Goal: Complete application form

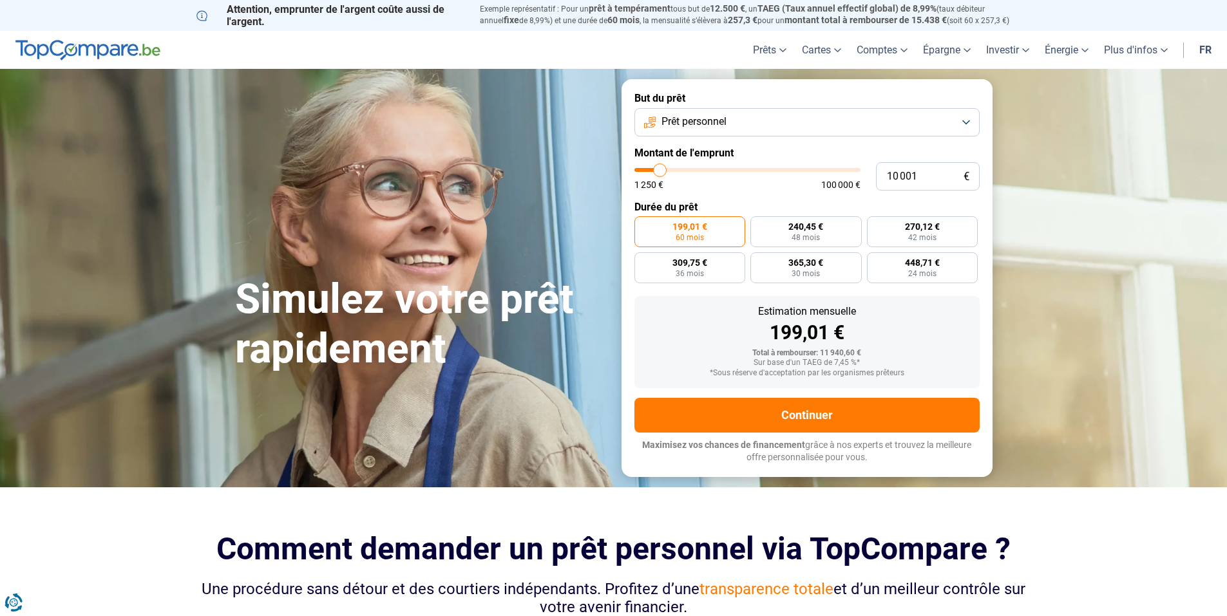
type input "9 500"
type input "9500"
type input "9 750"
type input "9750"
type input "10 250"
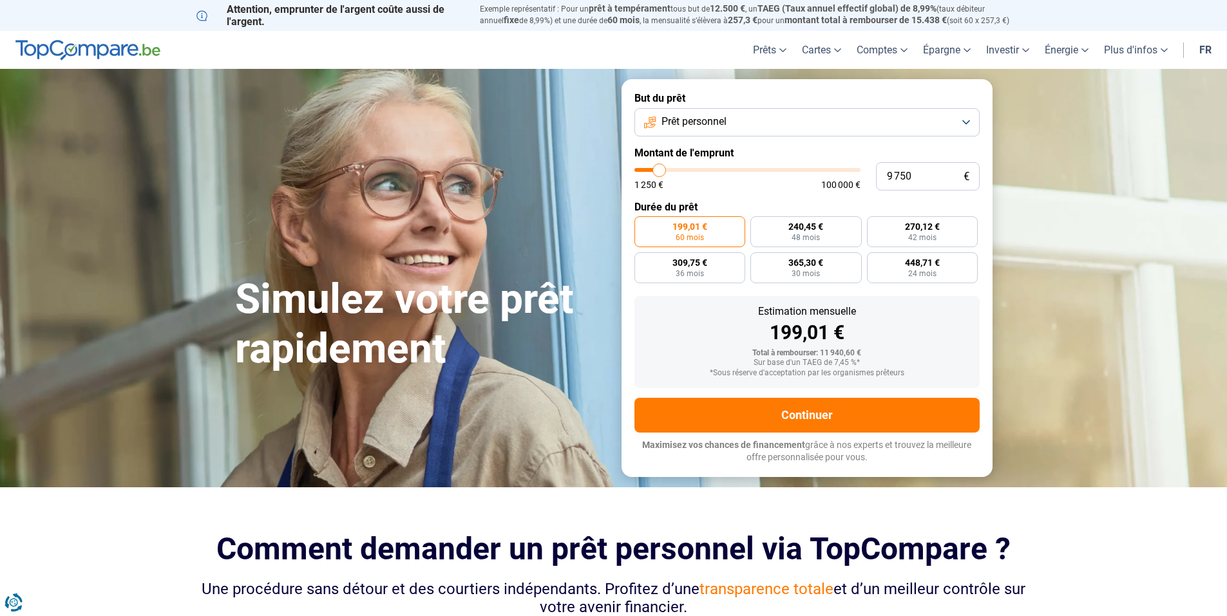
type input "10250"
type input "11 250"
type input "11250"
type input "11 750"
type input "11750"
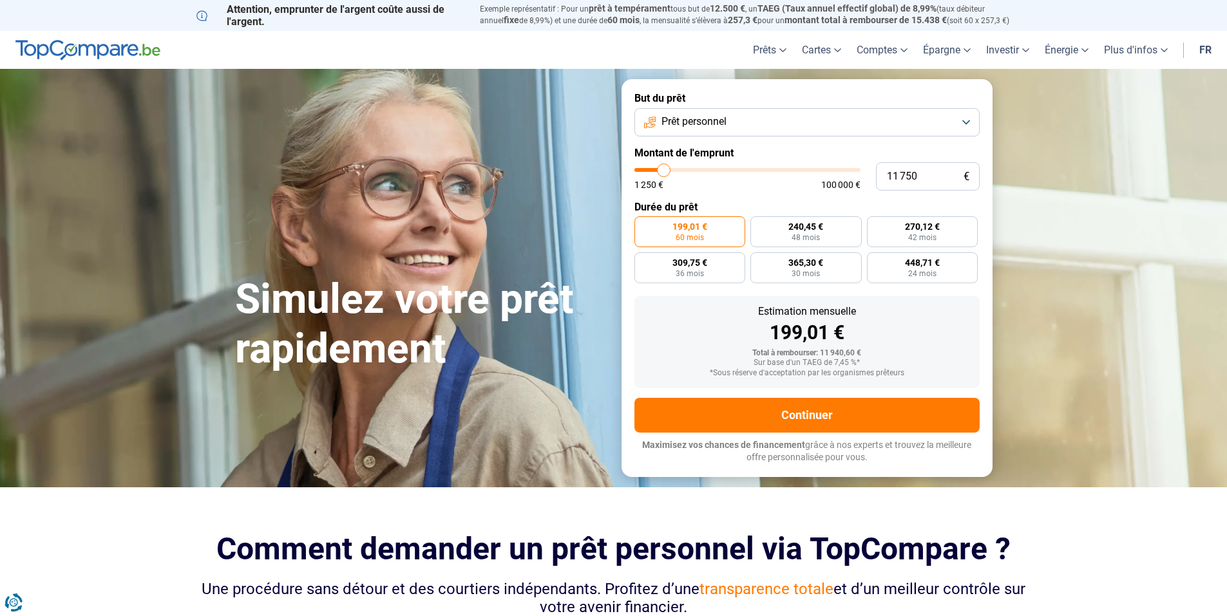
type input "13 000"
type input "13000"
type input "13 500"
type input "13500"
type input "15 000"
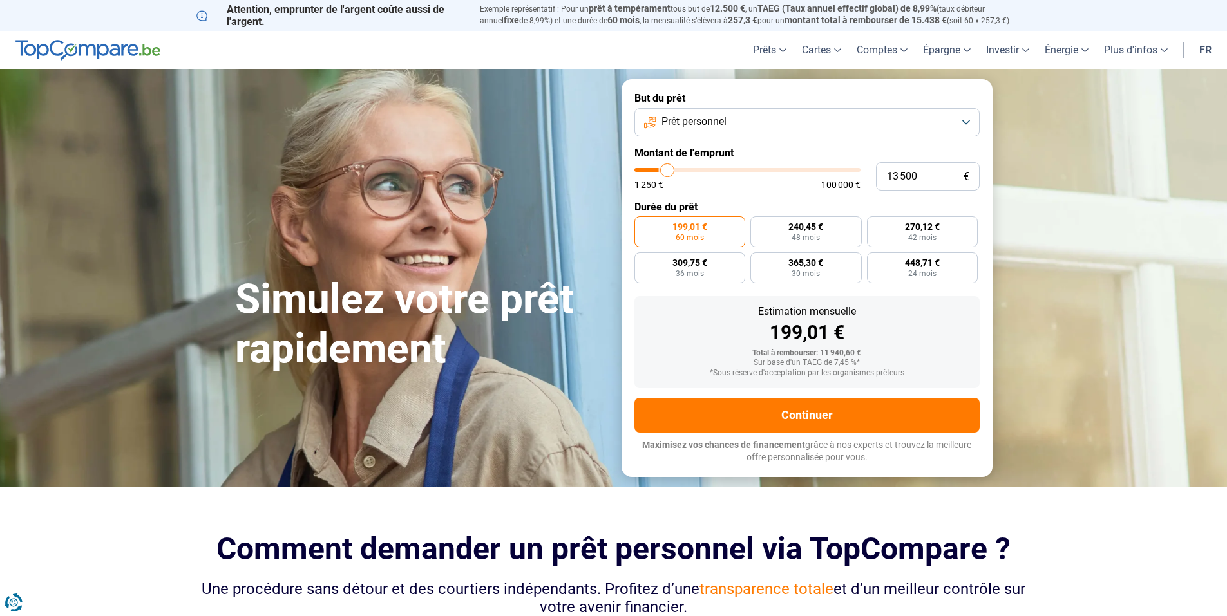
type input "15000"
type input "16 250"
type input "16250"
type input "17 500"
type input "17500"
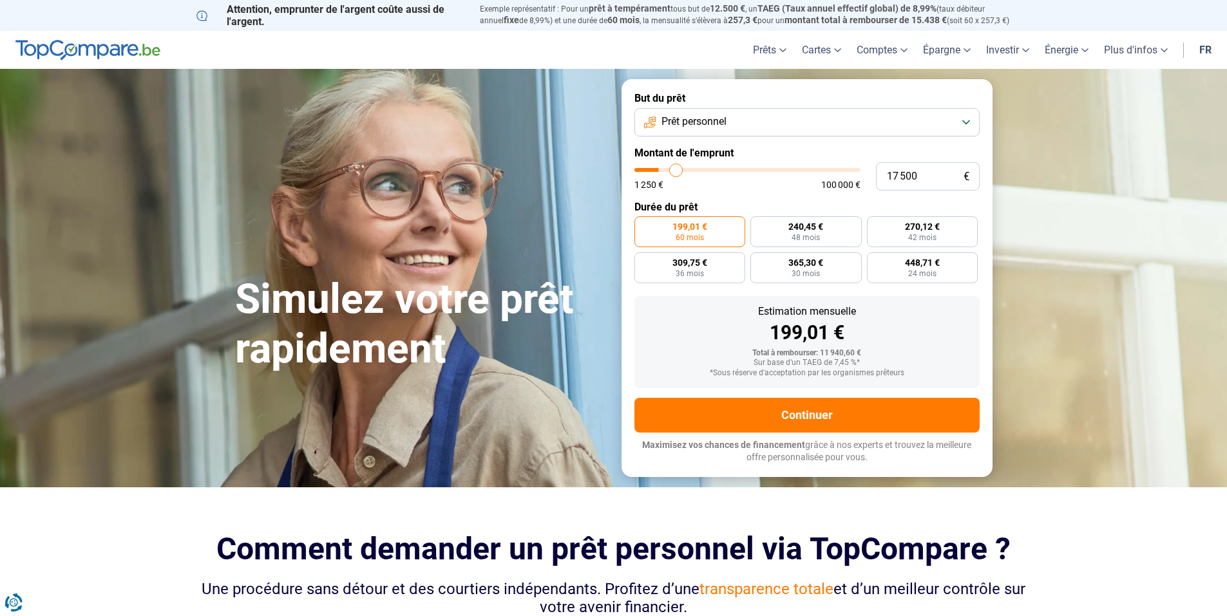
type input "17 750"
type input "17750"
type input "18 750"
type input "18750"
type input "19 750"
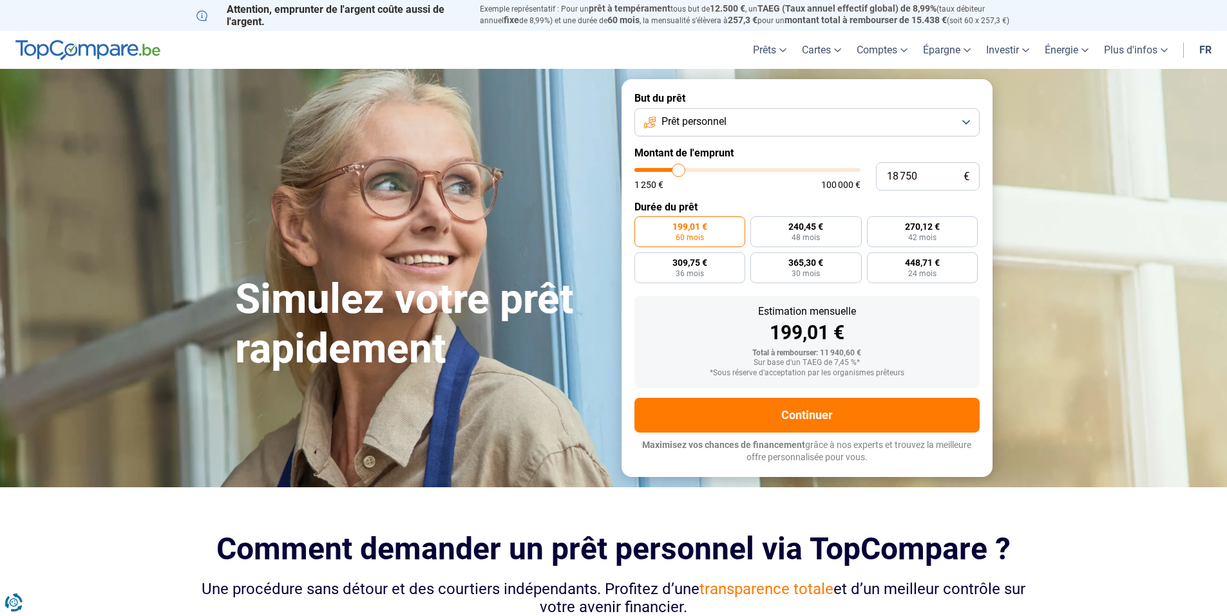
type input "19750"
type input "20 750"
type input "20750"
type input "21 250"
type input "21250"
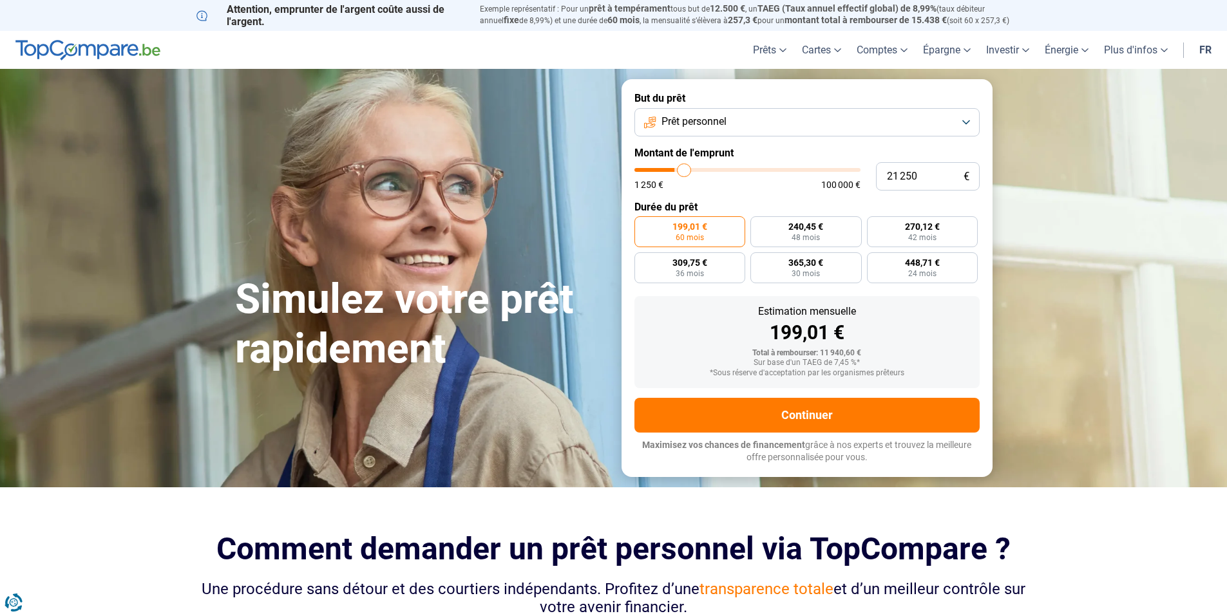
type input "21 750"
type input "21750"
type input "22 000"
type input "22000"
type input "22 250"
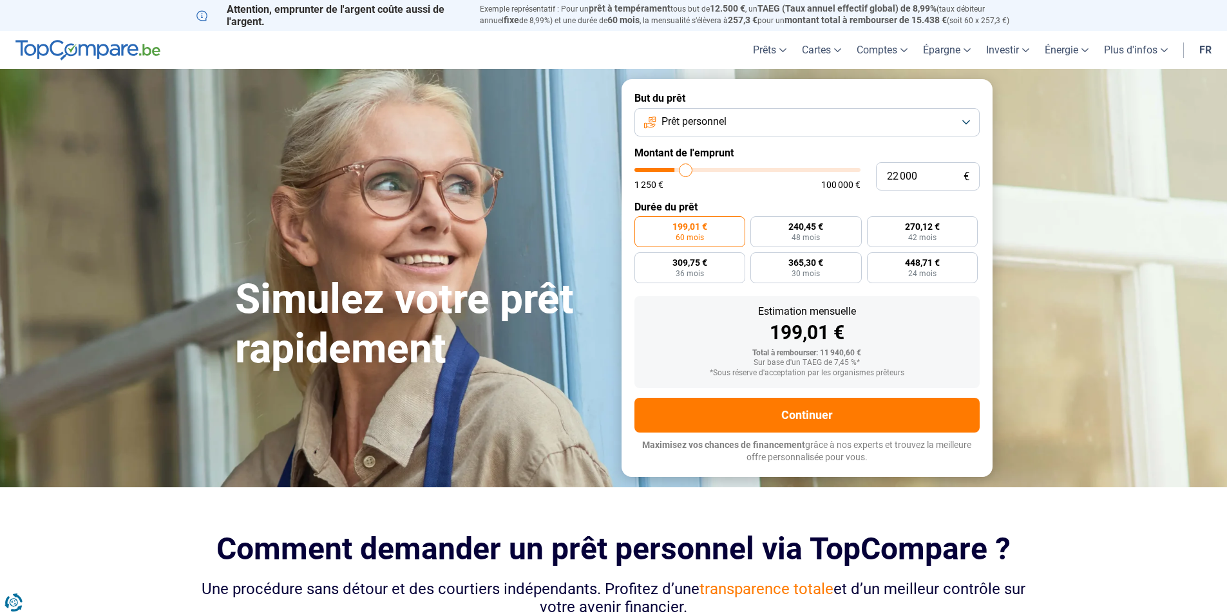
type input "22250"
type input "22 750"
type input "22750"
type input "23 000"
type input "23000"
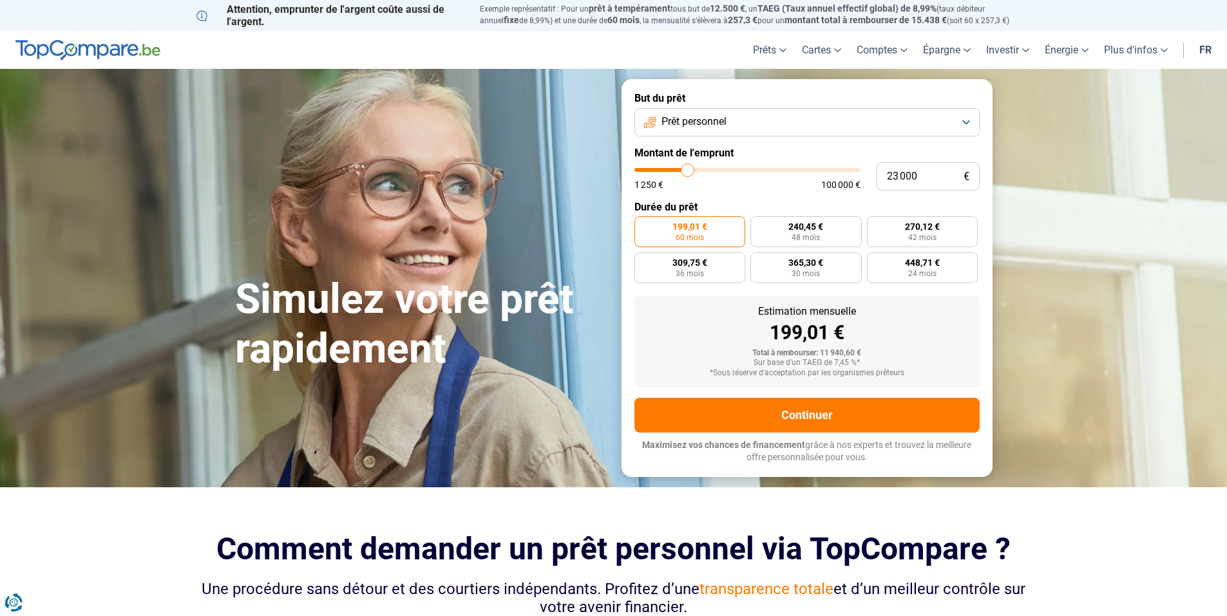
type input "23 500"
type input "23500"
type input "24 500"
type input "24500"
type input "25 250"
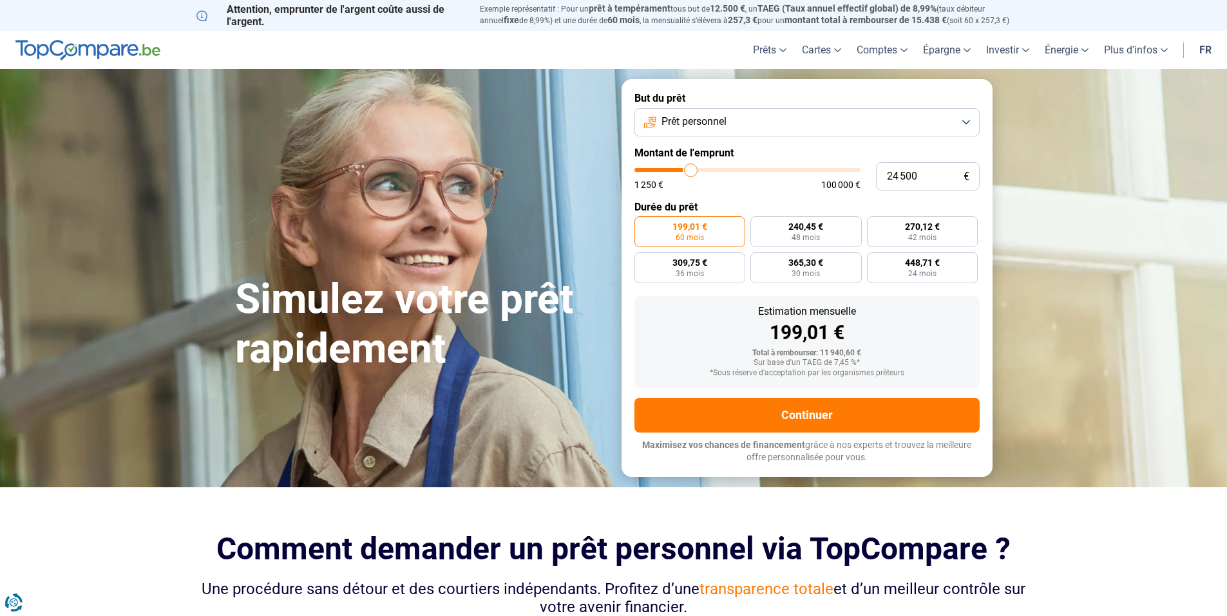
type input "25250"
type input "26 000"
type input "26000"
type input "25 750"
type input "25750"
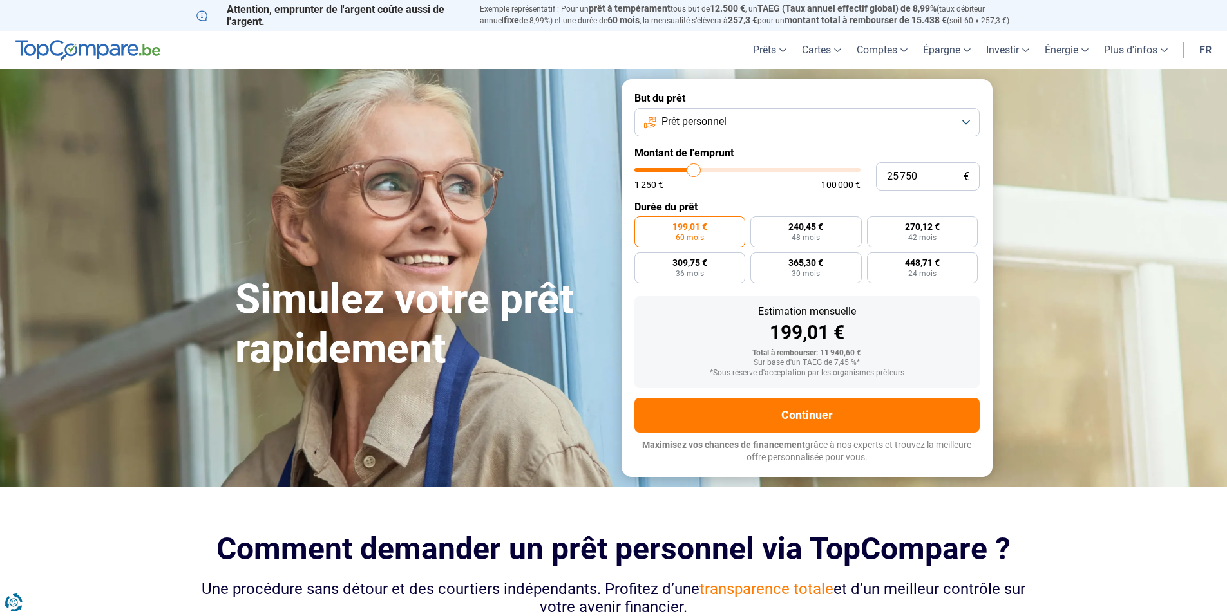
type input "25 250"
type input "25250"
type input "25 000"
type input "25000"
type input "24 750"
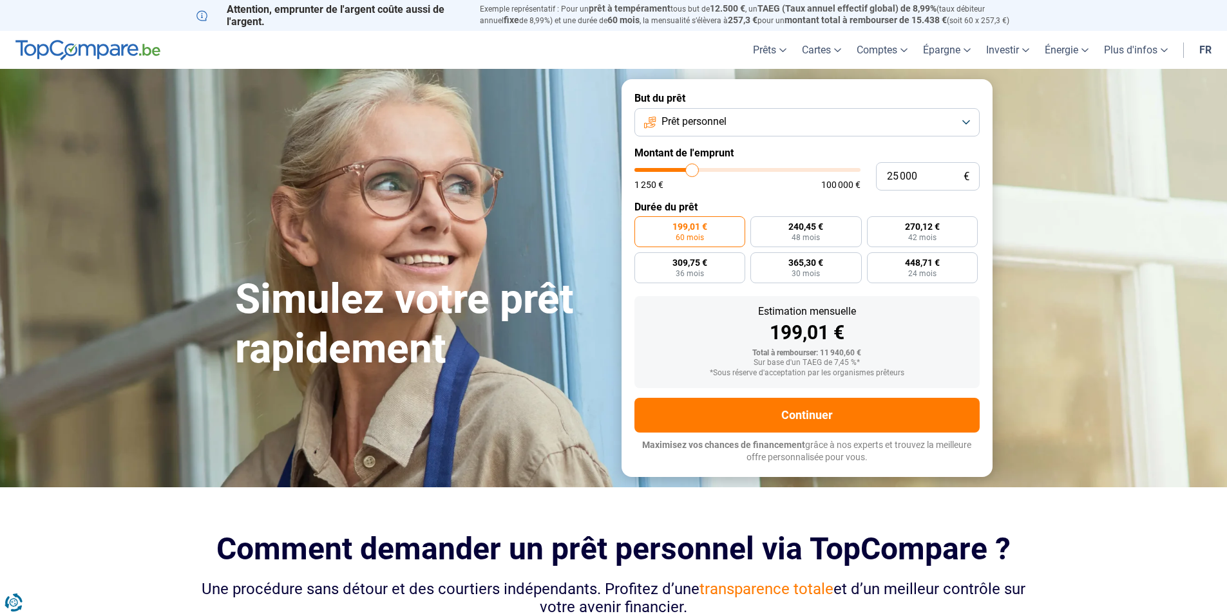
type input "24750"
type input "24 250"
type input "24250"
type input "23 750"
type input "23750"
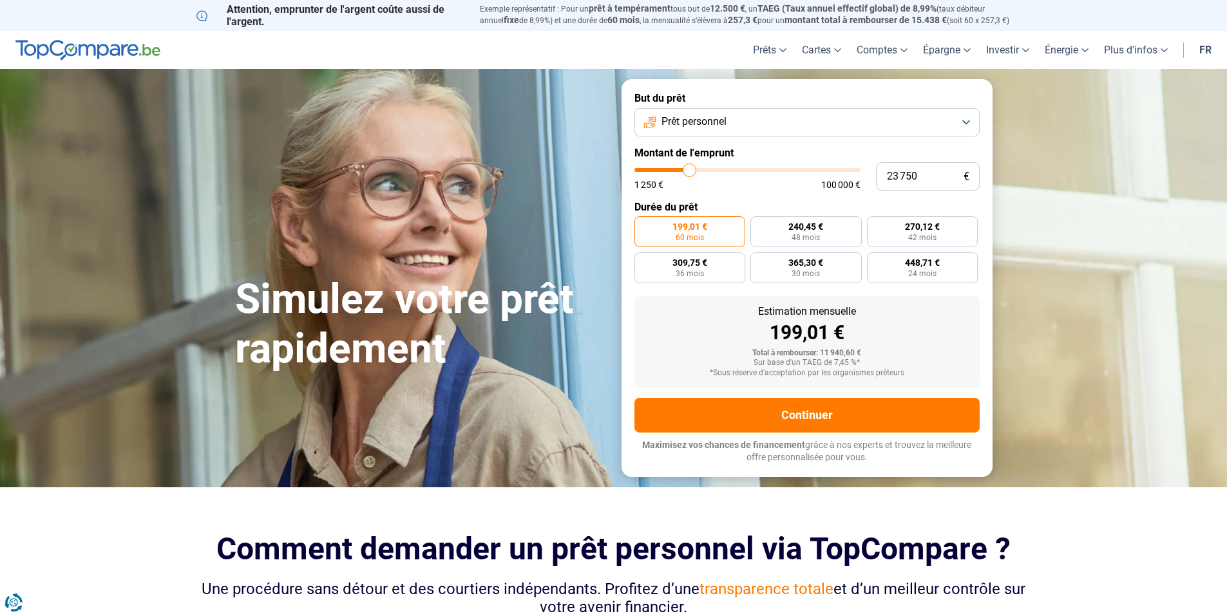
type input "23 500"
type input "23500"
type input "23 000"
type input "23000"
type input "22 750"
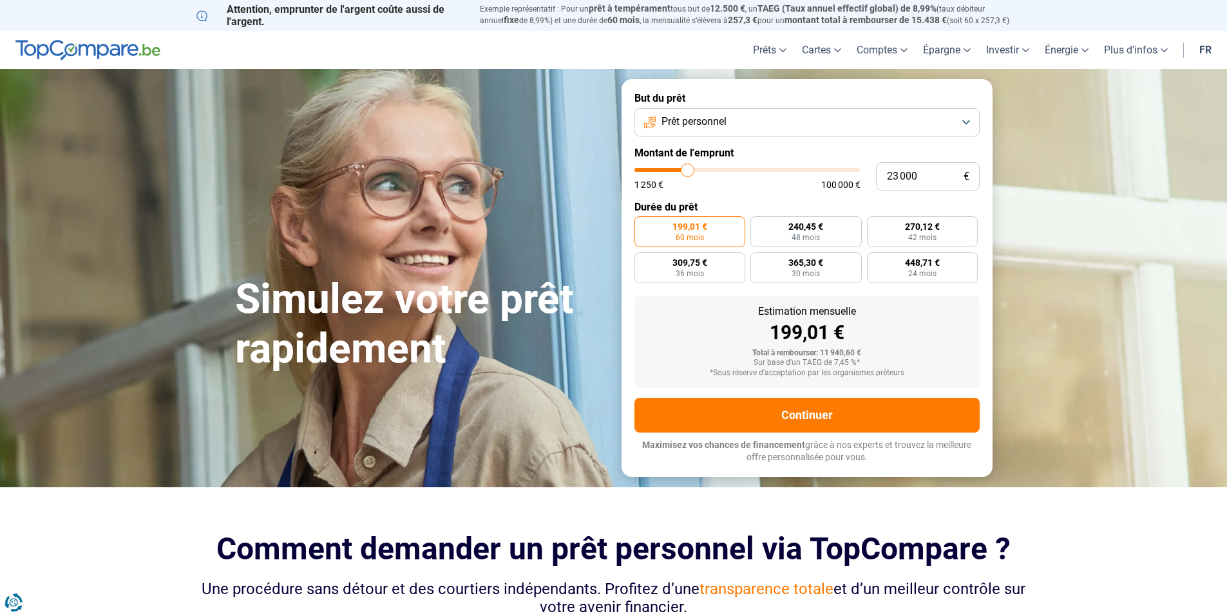
type input "22750"
type input "22 250"
type input "22250"
type input "22 000"
type input "22000"
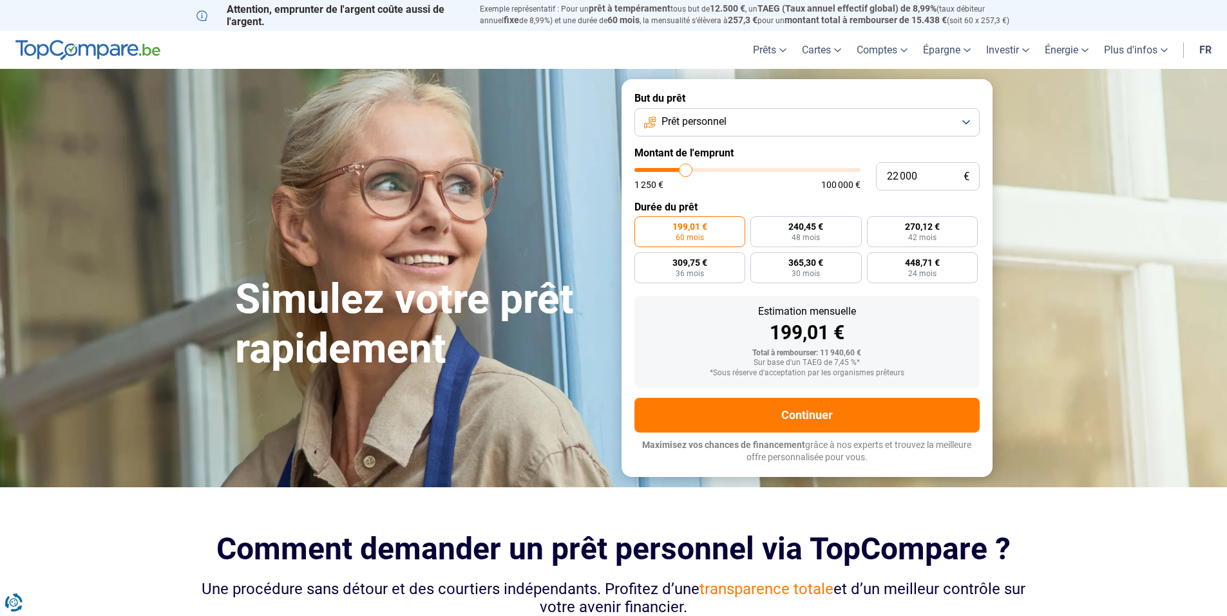
type input "21 750"
type input "21750"
type input "20 500"
type input "20500"
type input "19 750"
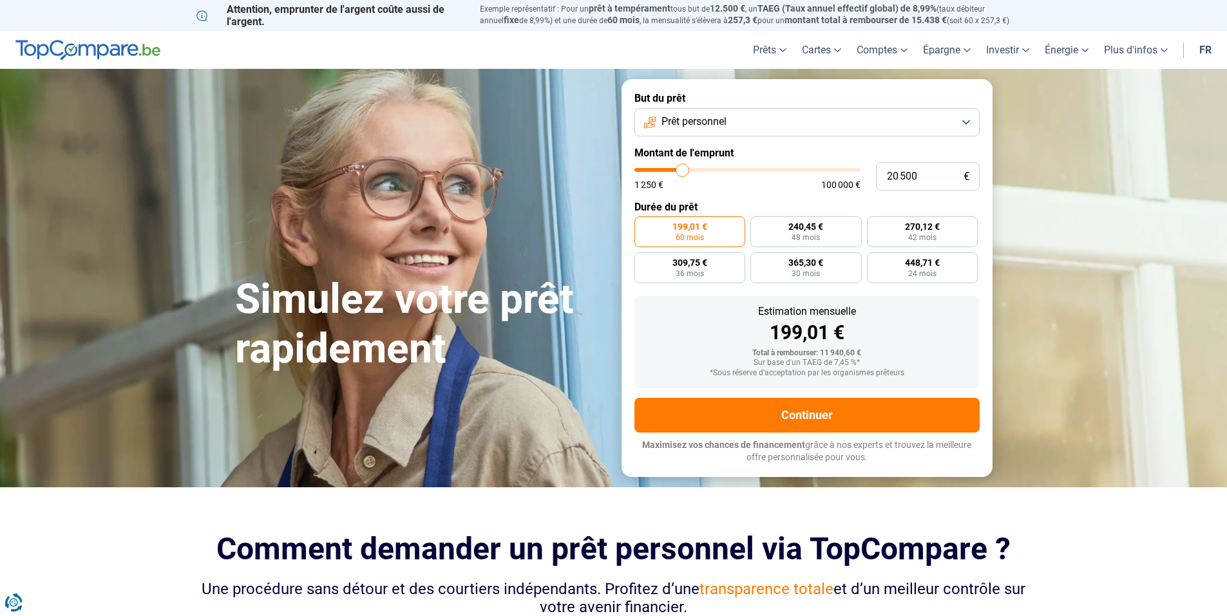
type input "19750"
type input "17 500"
type input "17500"
type input "17 250"
type input "17250"
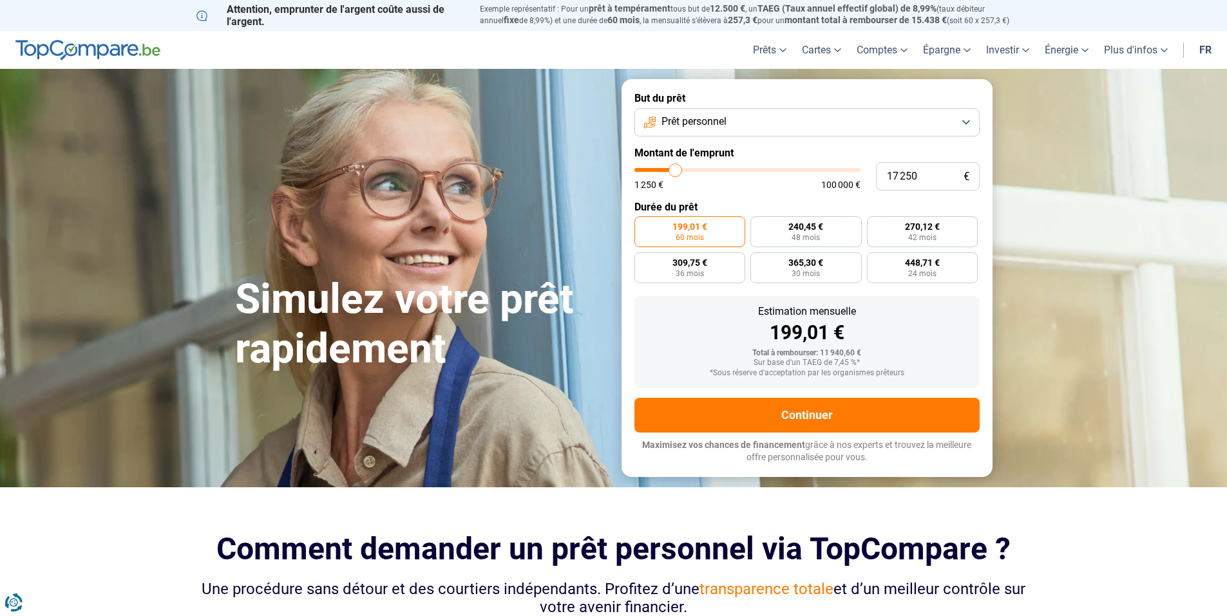
type input "17 000"
type input "17000"
type input "16 500"
type input "16500"
type input "16 250"
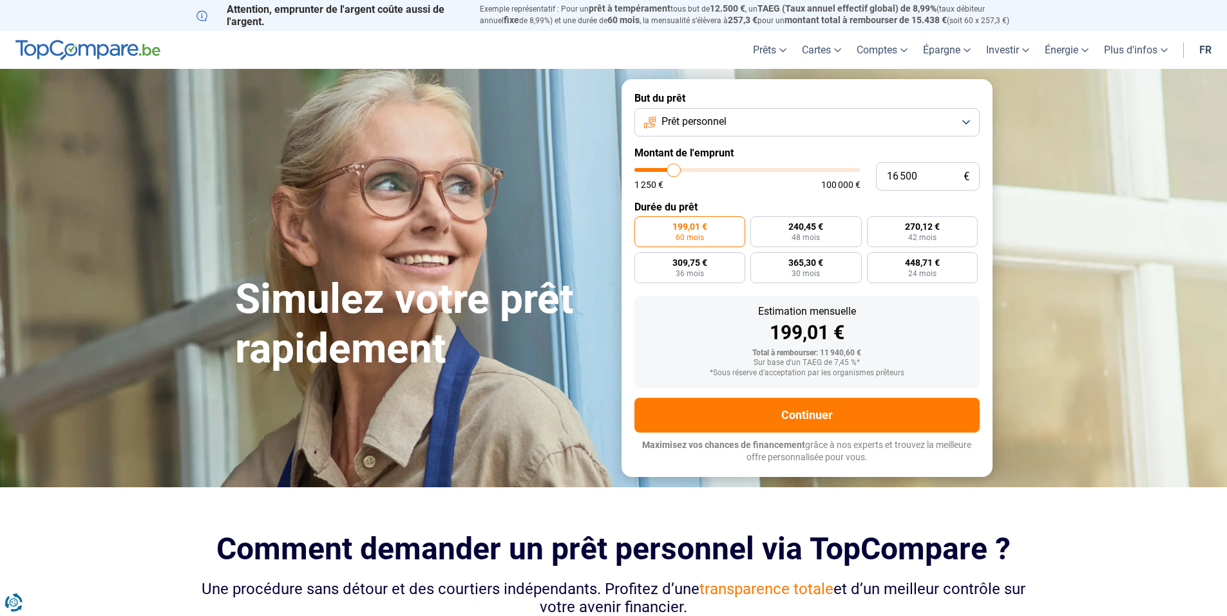
type input "16250"
type input "16 000"
type input "16000"
type input "15 750"
type input "15750"
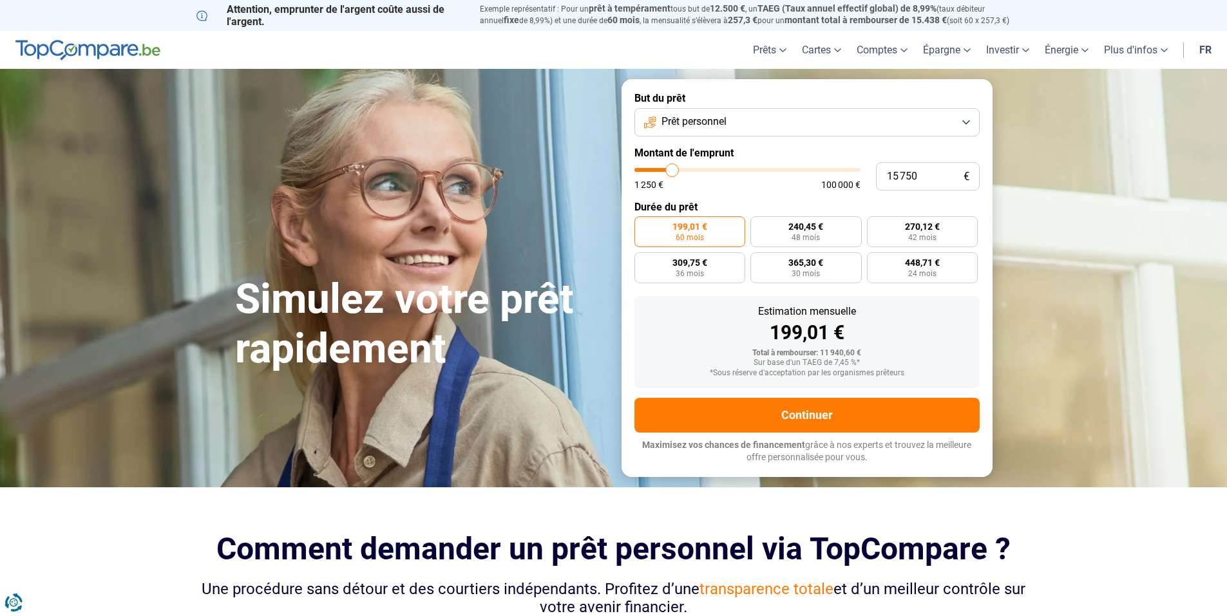
type input "15 500"
type input "15500"
type input "15 000"
type input "15000"
type input "14 500"
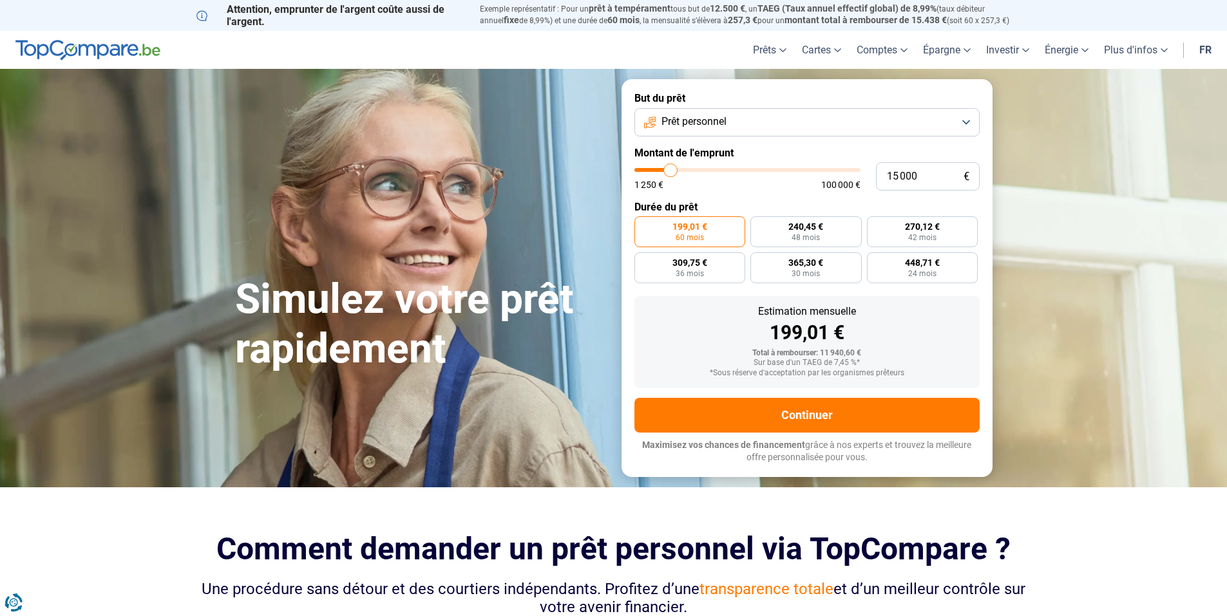
type input "14500"
type input "14 250"
type input "14250"
type input "14 000"
type input "14000"
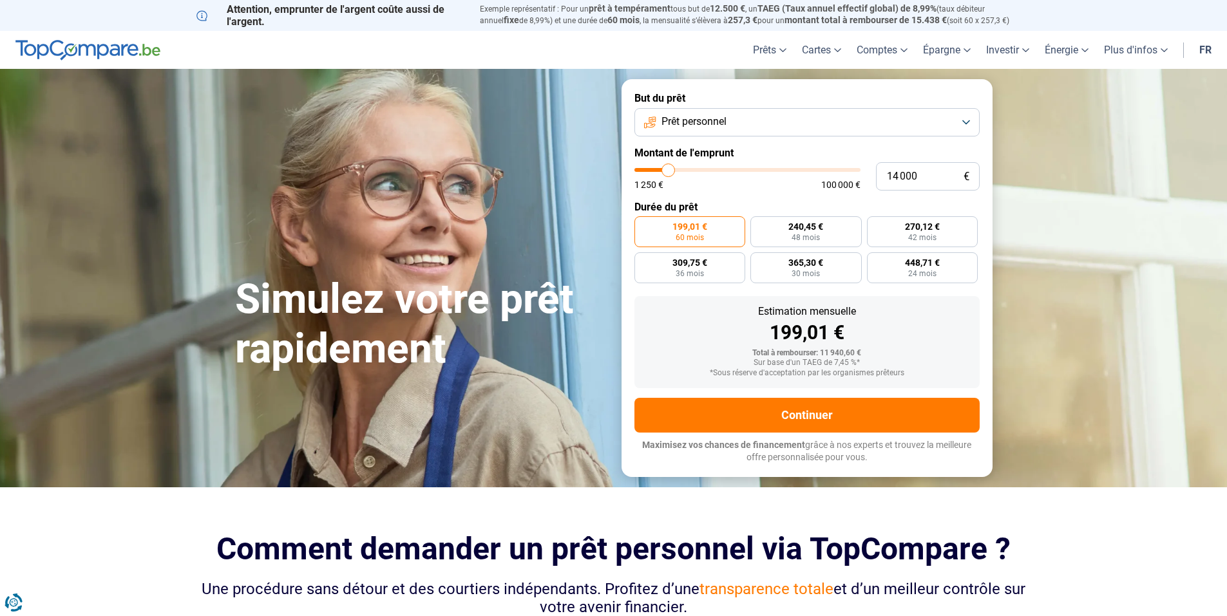
type input "13 500"
type input "13500"
type input "13 250"
type input "13250"
type input "13 000"
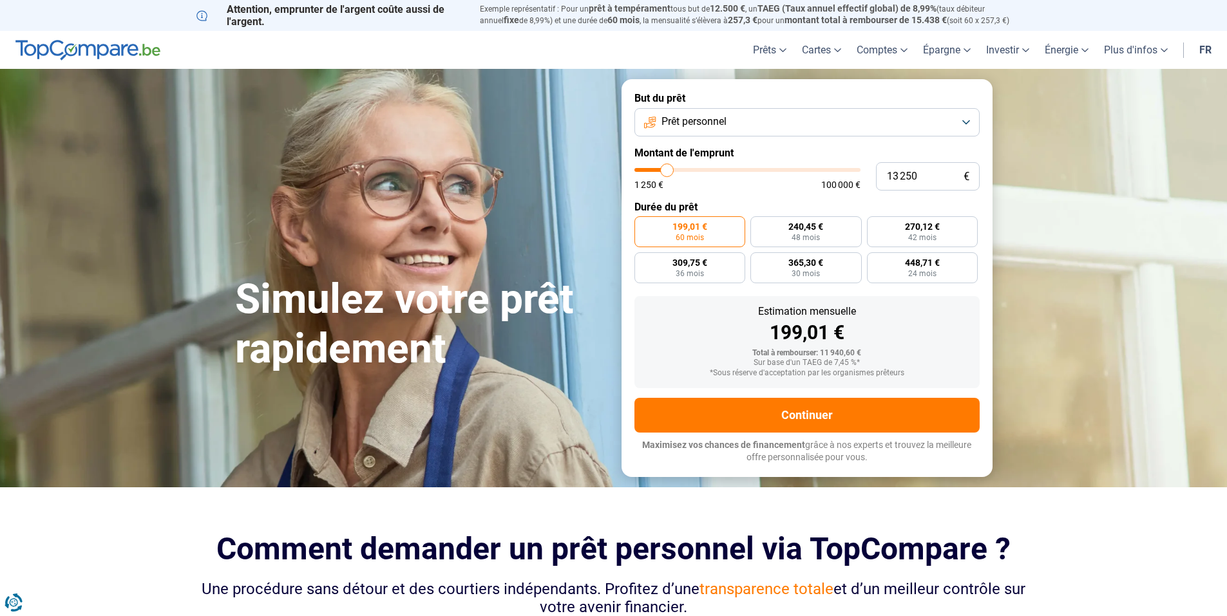
type input "13000"
type input "12 750"
type input "12750"
type input "12 500"
type input "12500"
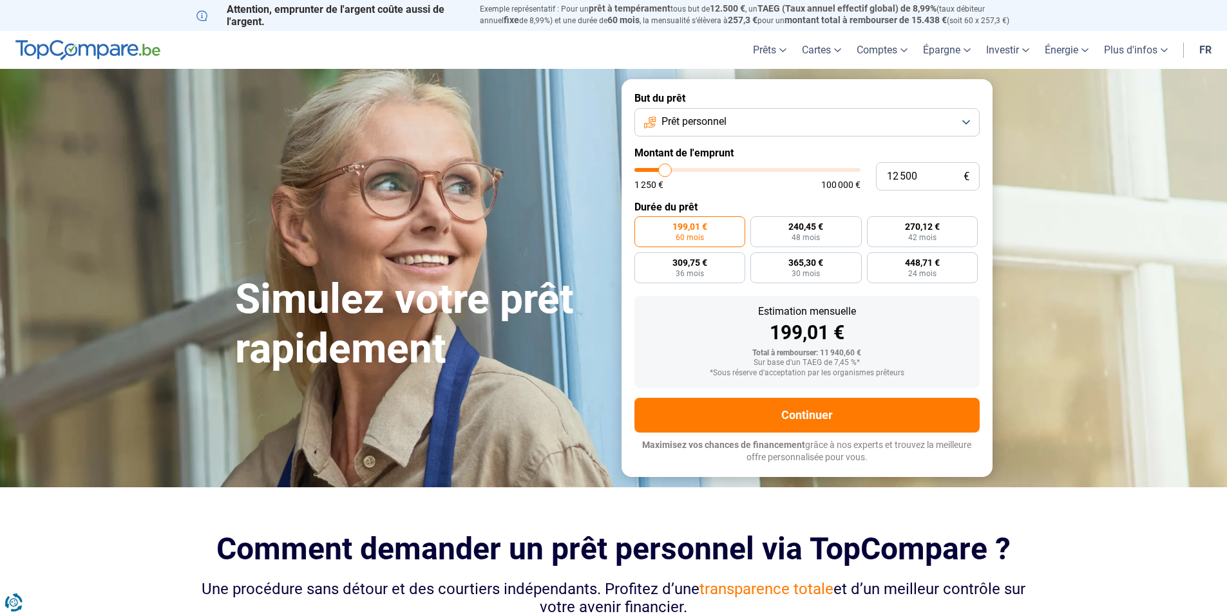
type input "12 000"
type input "12000"
type input "11 500"
type input "11500"
type input "11 250"
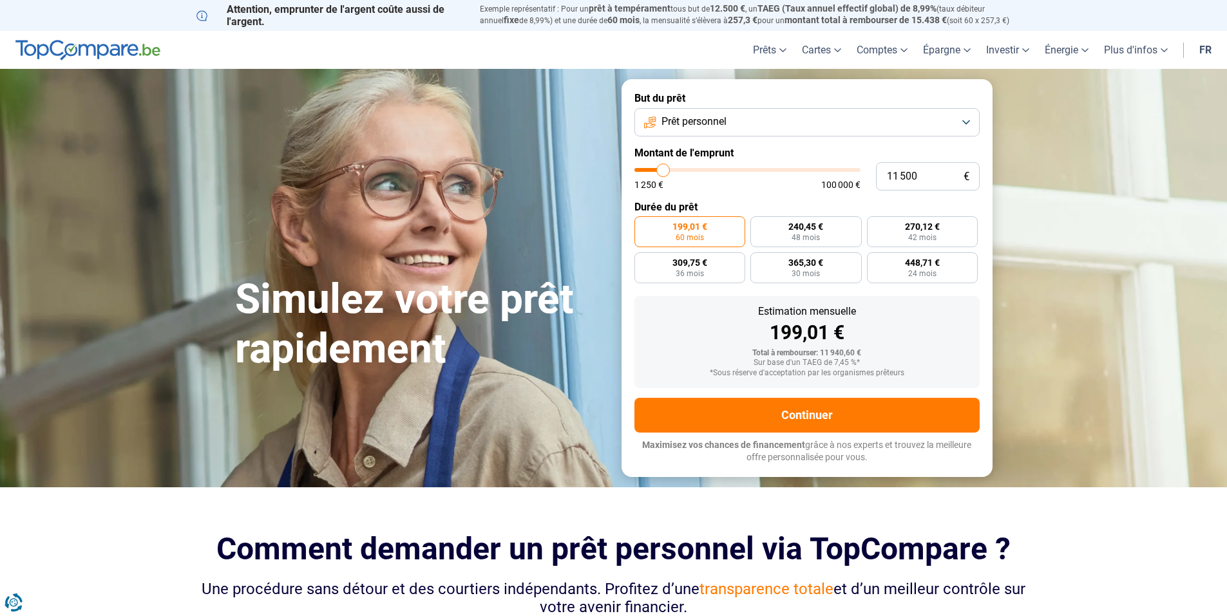
type input "11250"
type input "11 000"
type input "11000"
type input "10 500"
type input "10500"
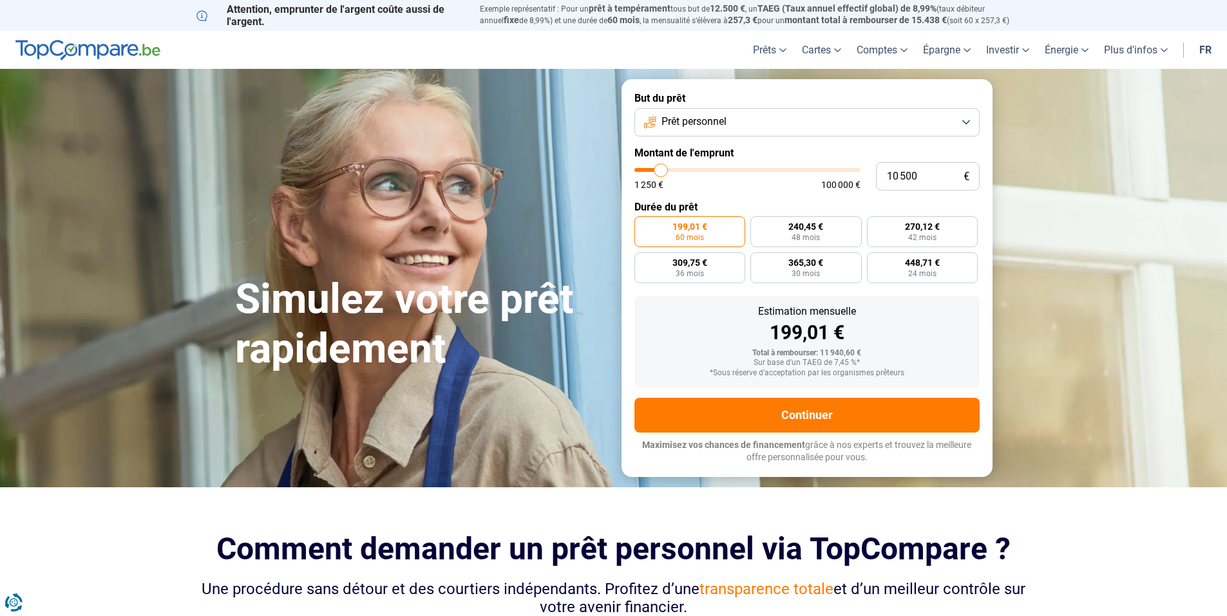
type input "10 250"
type input "10250"
type input "10 000"
type input "10000"
type input "9 750"
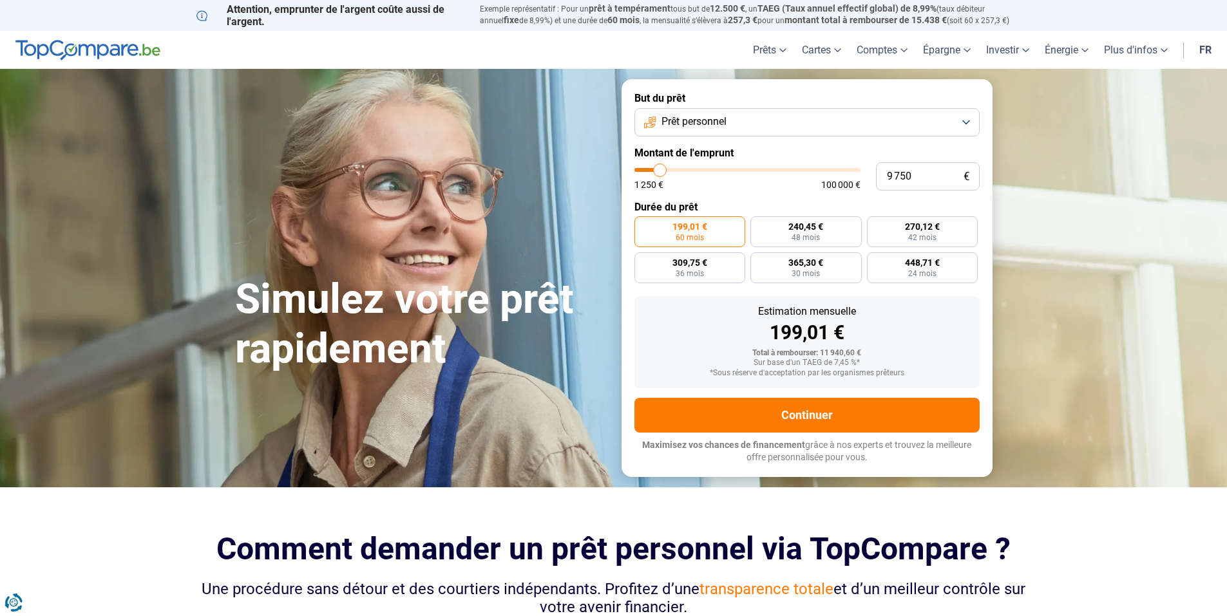
type input "9750"
type input "9 500"
type input "9500"
type input "9 000"
type input "9000"
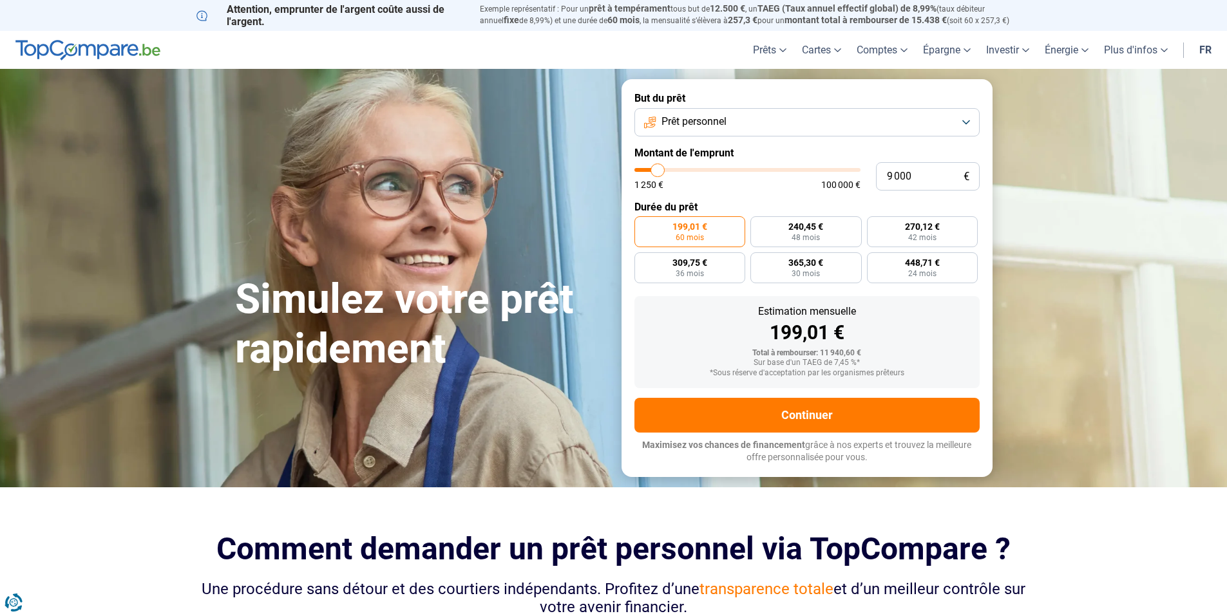
type input "8 750"
type input "8750"
type input "8 500"
type input "8500"
type input "8 250"
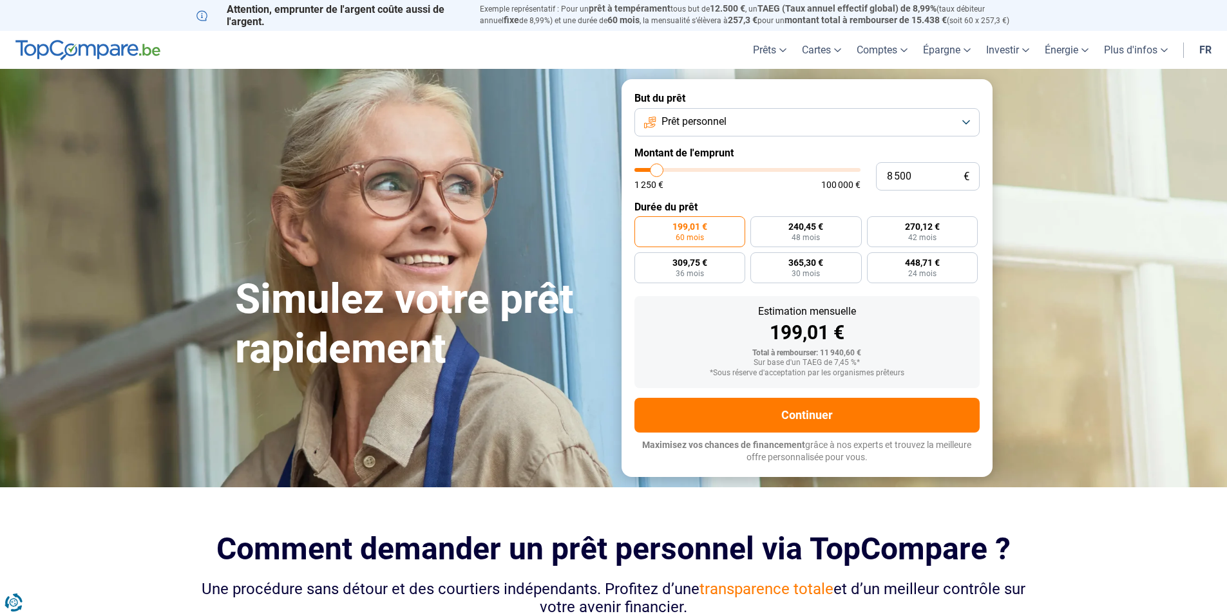
type input "8250"
type input "7 500"
type input "7500"
type input "7 250"
type input "7250"
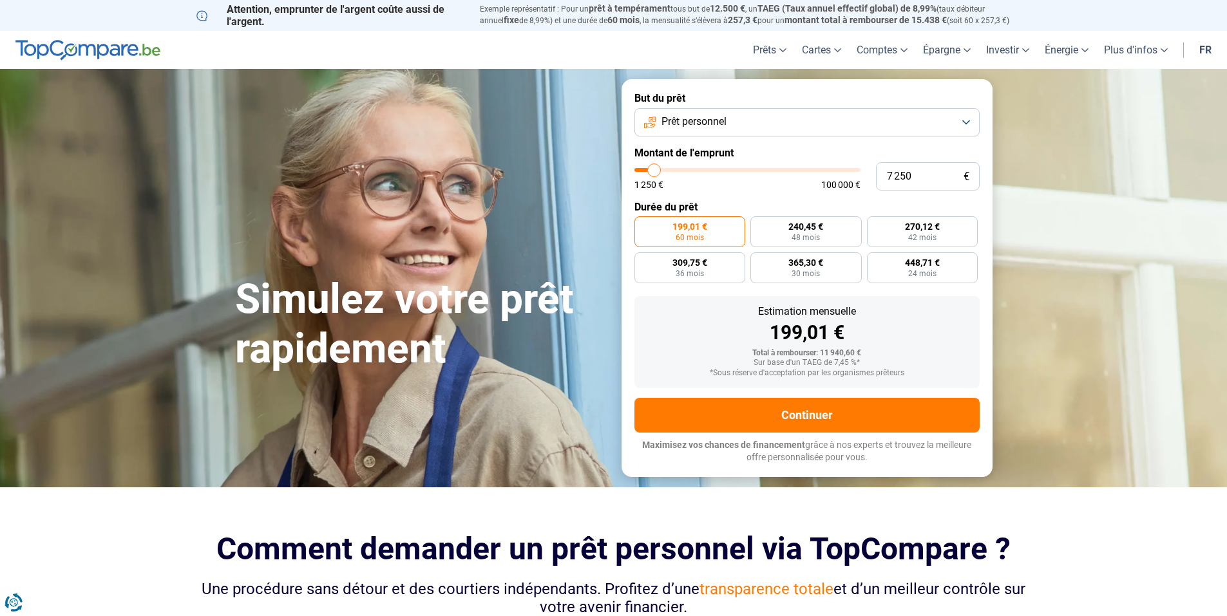
type input "7 000"
drag, startPoint x: 659, startPoint y: 172, endPoint x: 654, endPoint y: 176, distance: 6.8
type input "7000"
click at [654, 172] on input "range" at bounding box center [747, 170] width 226 height 4
radio input "true"
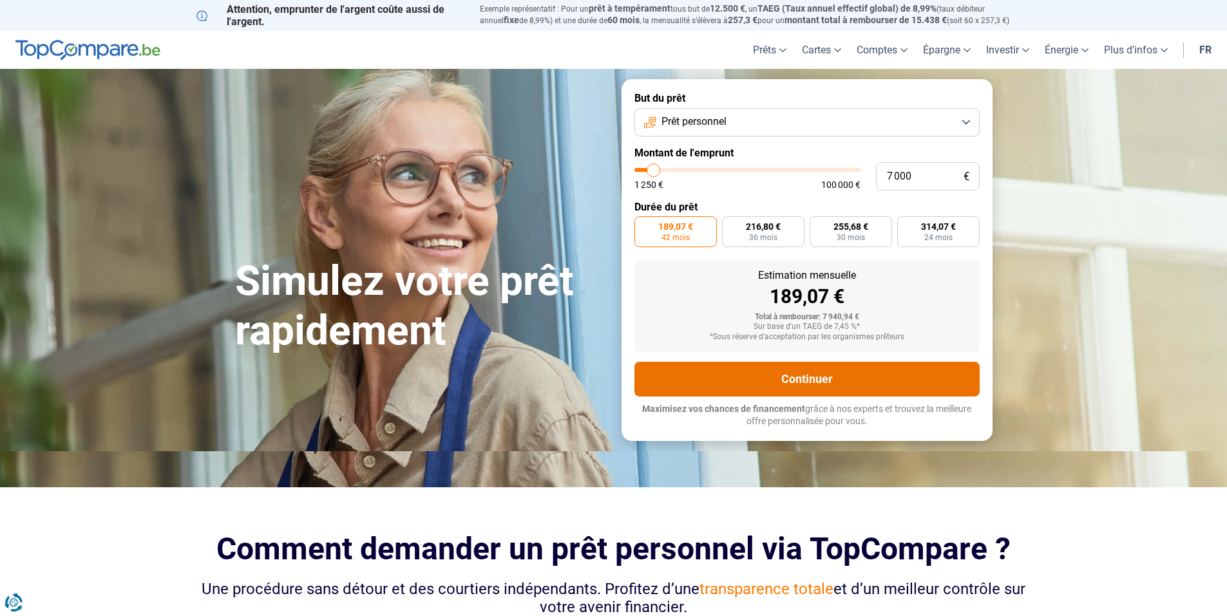
click at [774, 385] on button "Continuer" at bounding box center [806, 379] width 345 height 35
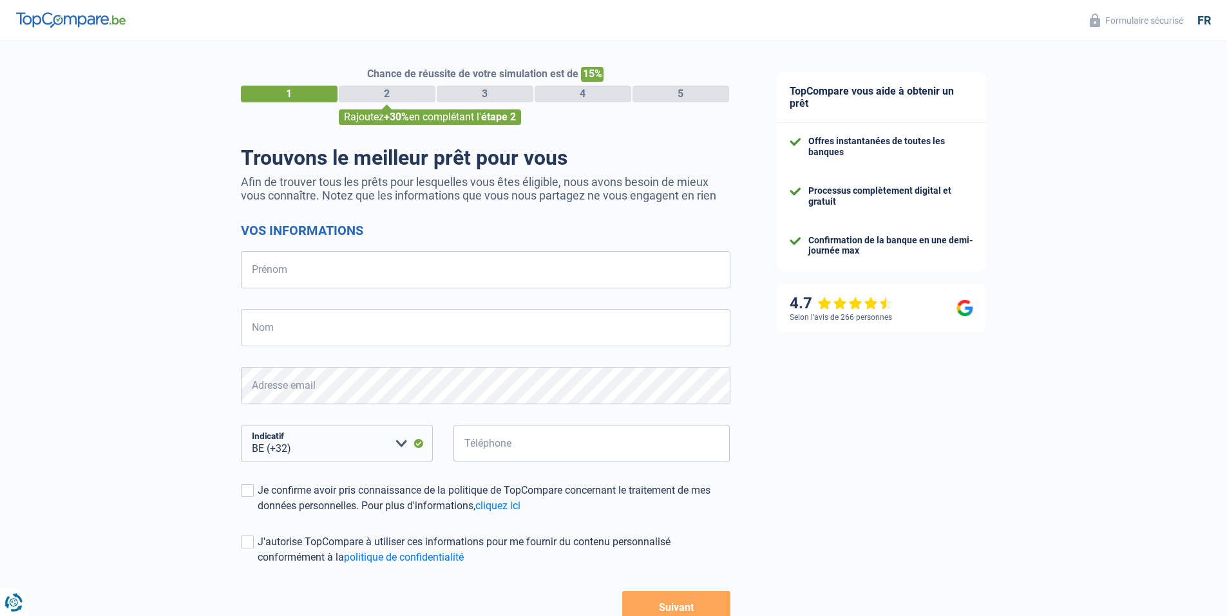
select select "32"
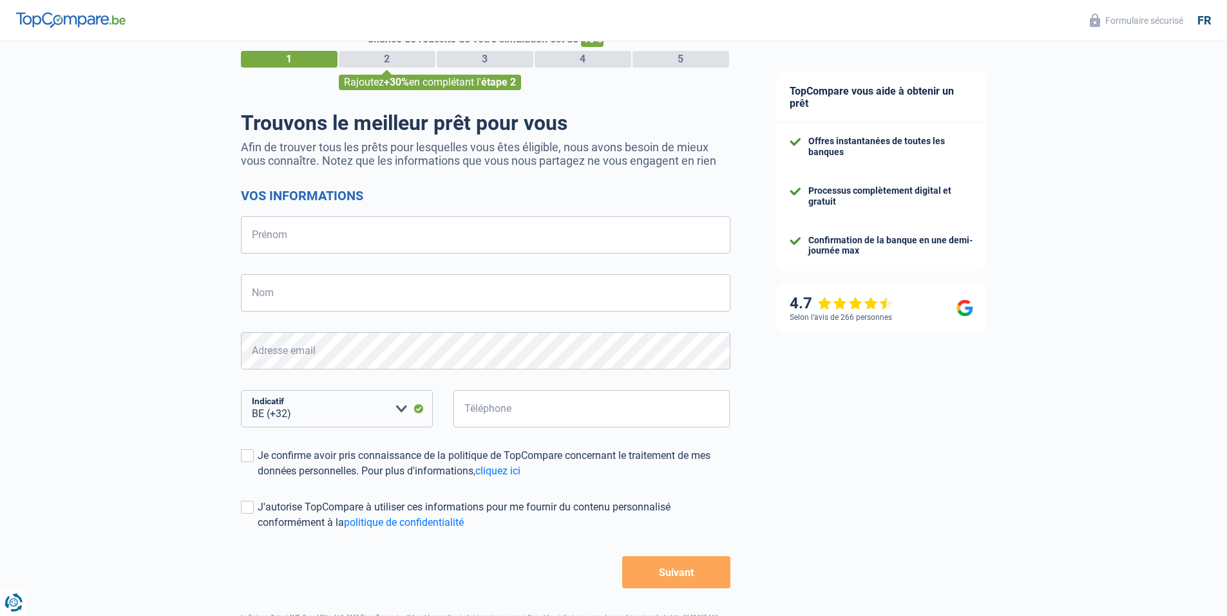
scroll to position [83, 0]
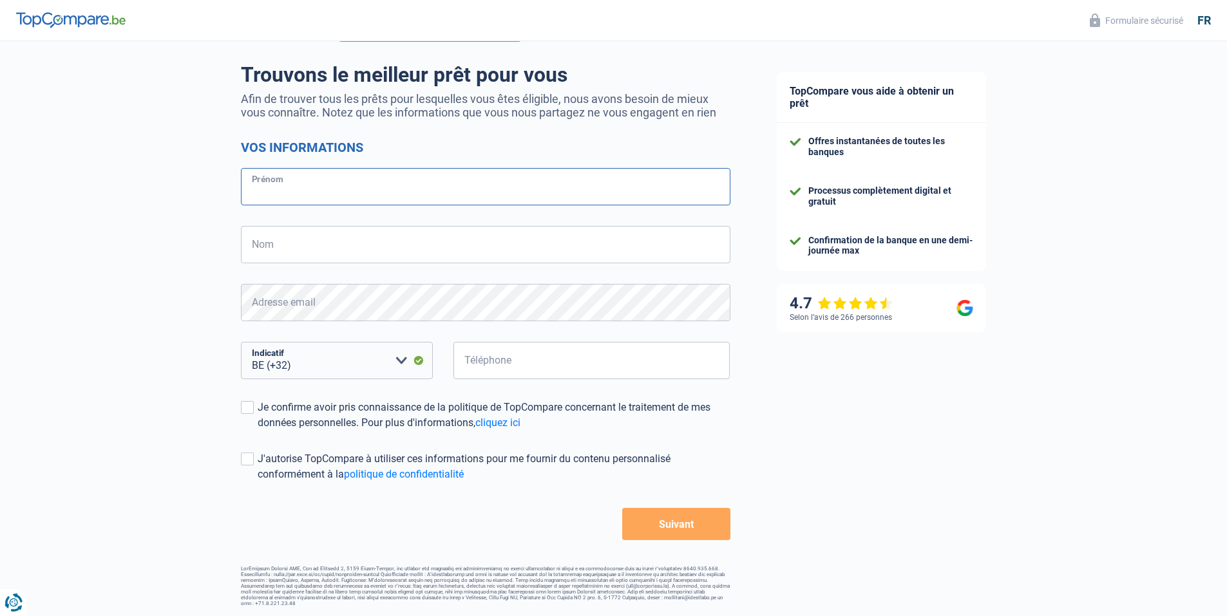
click at [310, 180] on input "Prénom" at bounding box center [486, 186] width 490 height 37
type input "I"
type input "[PERSON_NAME]"
click at [492, 369] on input "Téléphone" at bounding box center [591, 360] width 277 height 37
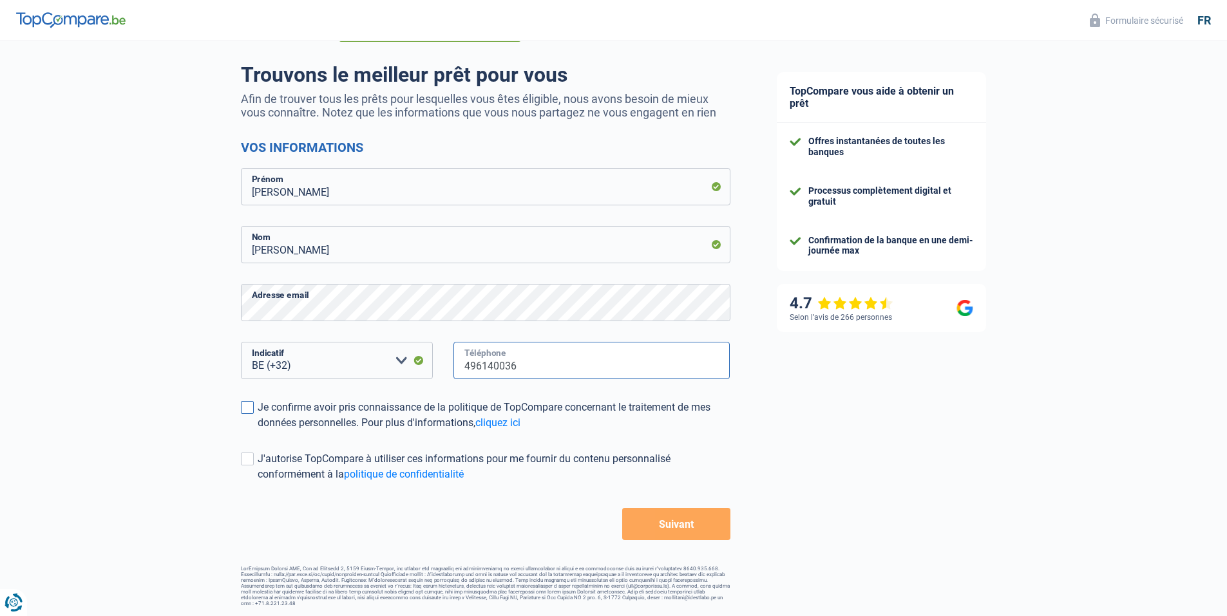
type input "496140036"
click at [251, 403] on span at bounding box center [247, 407] width 13 height 13
click at [258, 431] on input "Je confirme avoir pris connaissance de la politique de TopCompare concernant le…" at bounding box center [258, 431] width 0 height 0
click at [716, 528] on button "Suivant" at bounding box center [676, 524] width 108 height 32
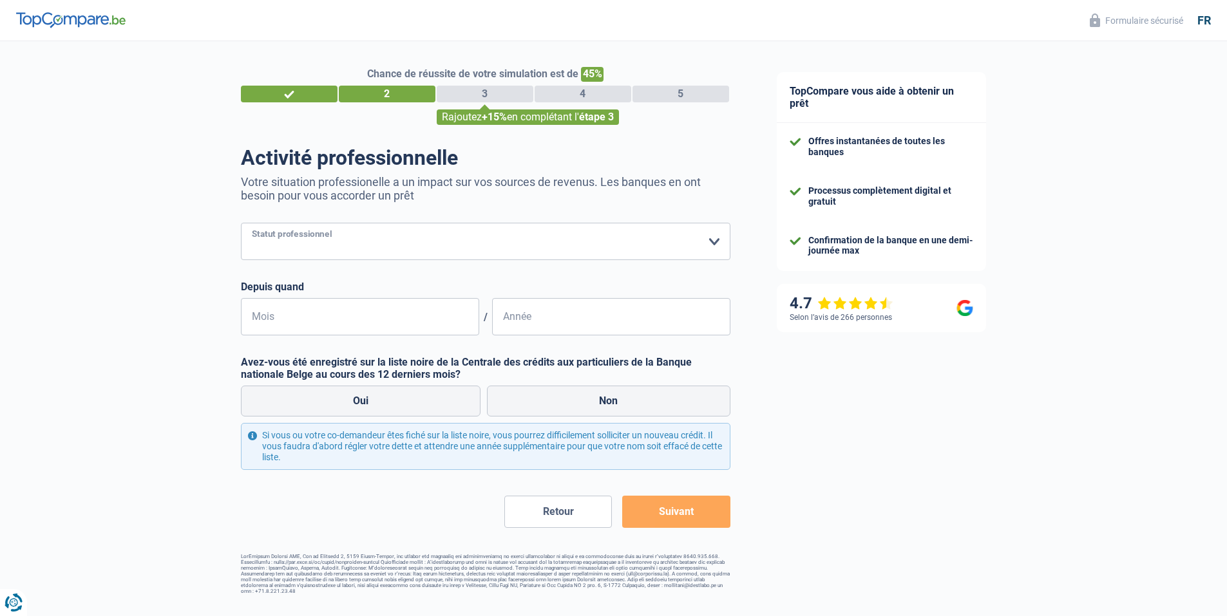
click at [377, 243] on select "Ouvrier Employé privé Employé public Invalide Indépendant Pensionné Chômeur Mut…" at bounding box center [486, 241] width 490 height 37
select select "publicEmployee"
click at [241, 224] on select "Ouvrier Employé privé Employé public Invalide Indépendant Pensionné Chômeur Mut…" at bounding box center [486, 241] width 490 height 37
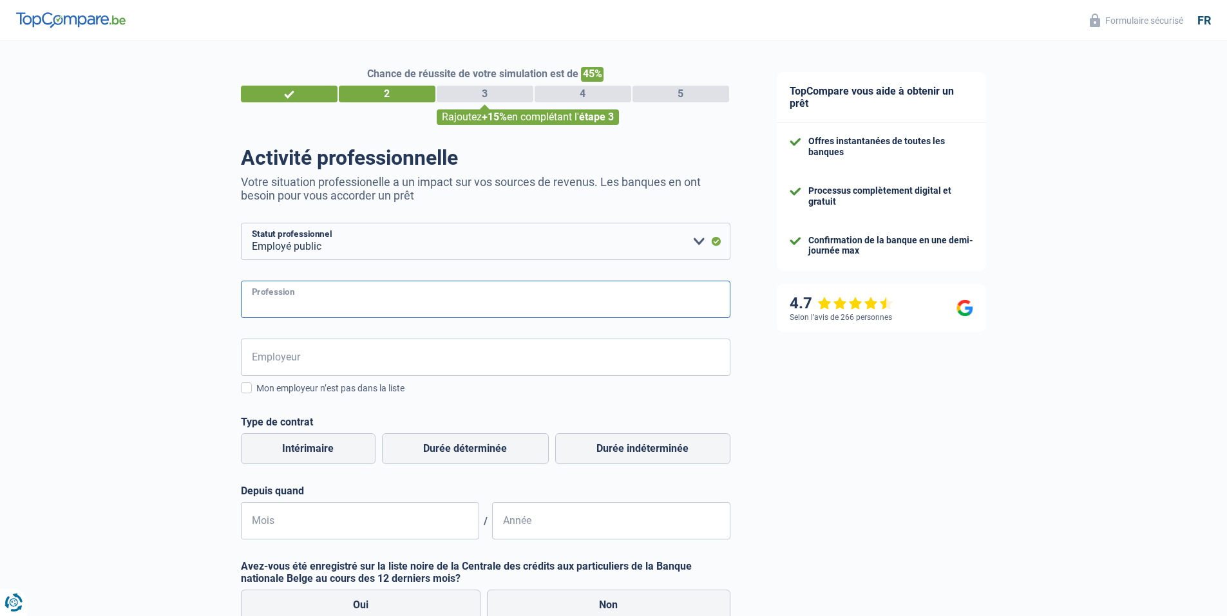
click at [312, 302] on input "Profession" at bounding box center [486, 299] width 490 height 37
type input "s"
type input "employe administrative"
click at [267, 348] on input "Employeur" at bounding box center [486, 357] width 490 height 37
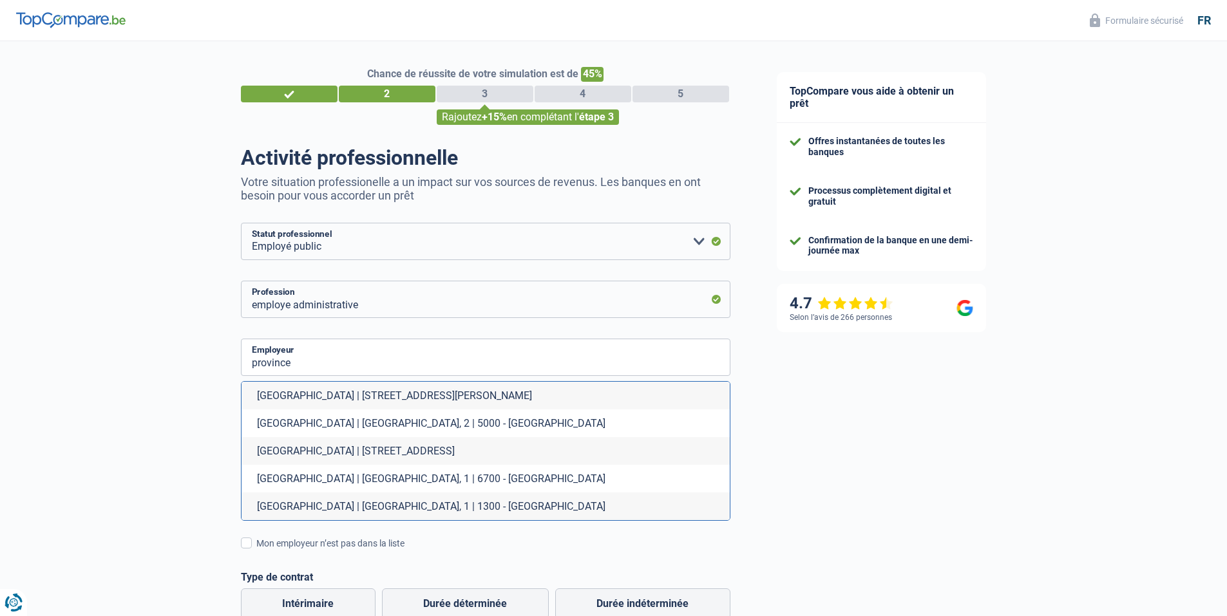
click at [322, 448] on li "[GEOGRAPHIC_DATA] | [STREET_ADDRESS]" at bounding box center [486, 451] width 488 height 28
type input "[GEOGRAPHIC_DATA] | [STREET_ADDRESS]"
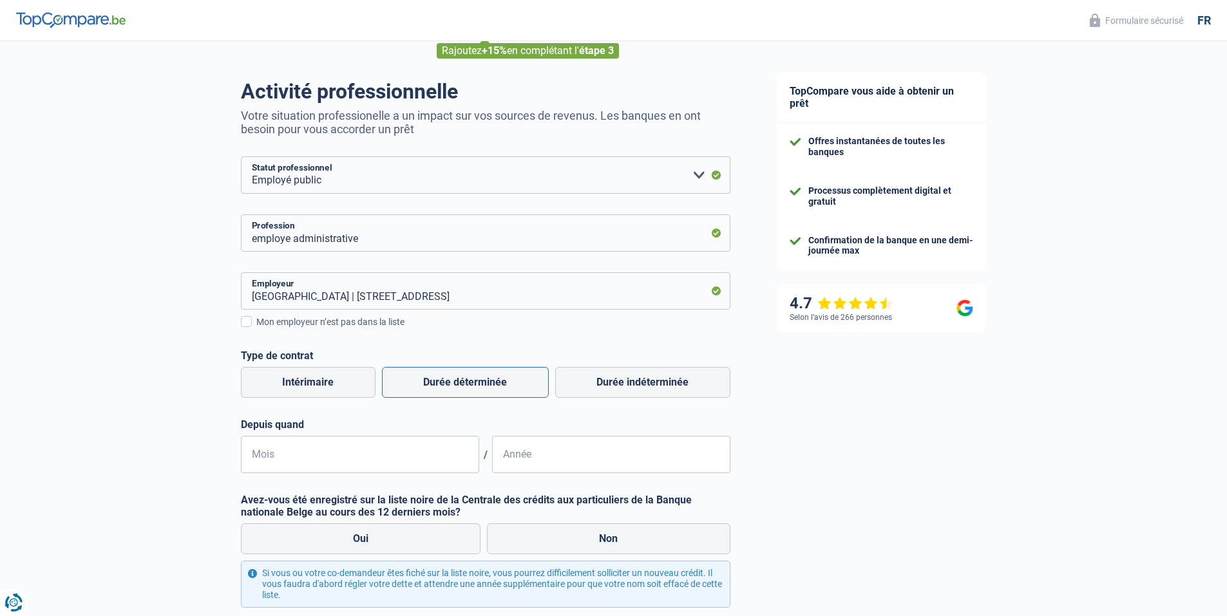
scroll to position [129, 0]
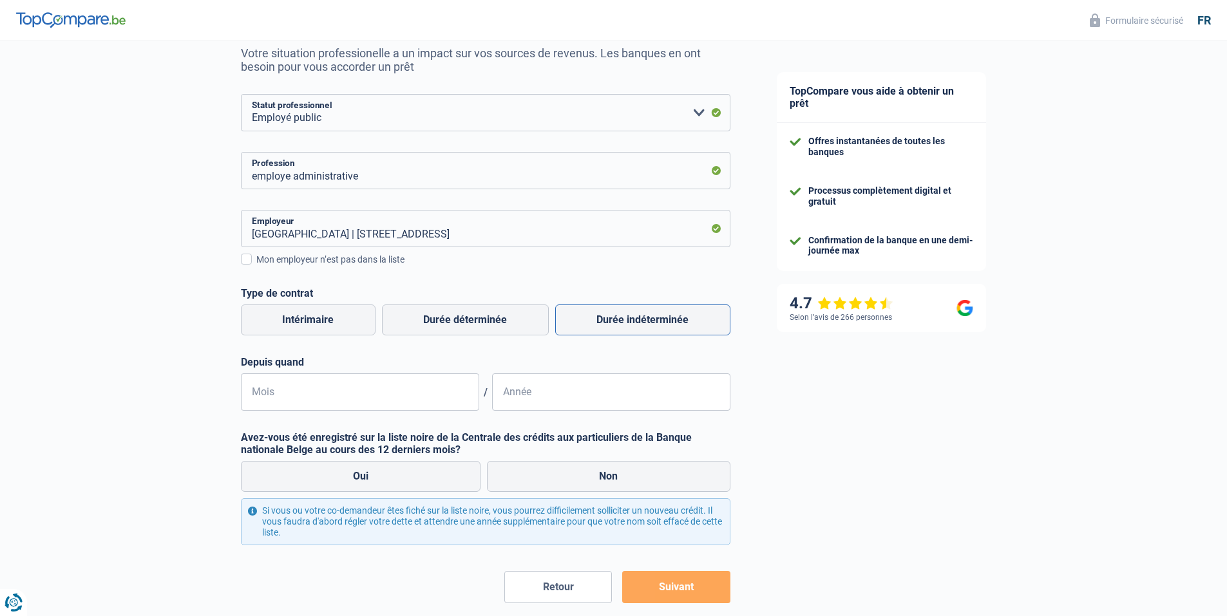
click at [654, 319] on label "Durée indéterminée" at bounding box center [642, 320] width 175 height 31
click at [654, 319] on input "Durée indéterminée" at bounding box center [642, 320] width 175 height 31
radio input "true"
click at [320, 392] on input "Mois" at bounding box center [360, 392] width 238 height 37
type input "01"
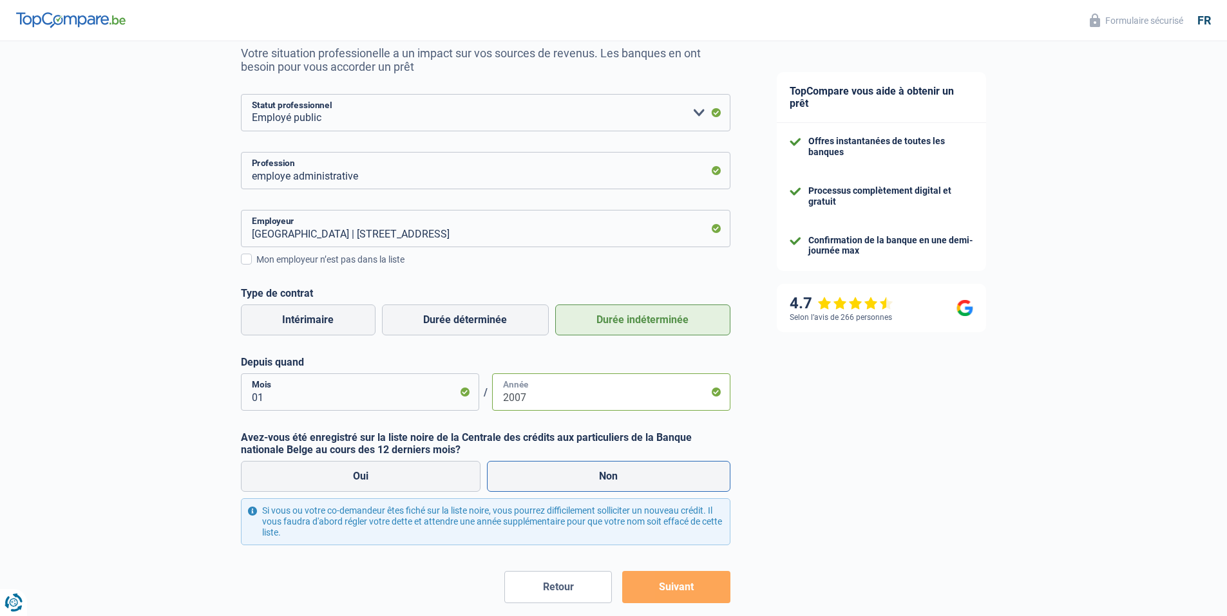
type input "2007"
click at [580, 479] on label "Non" at bounding box center [608, 476] width 243 height 31
click at [580, 479] on input "Non" at bounding box center [608, 476] width 243 height 31
radio input "true"
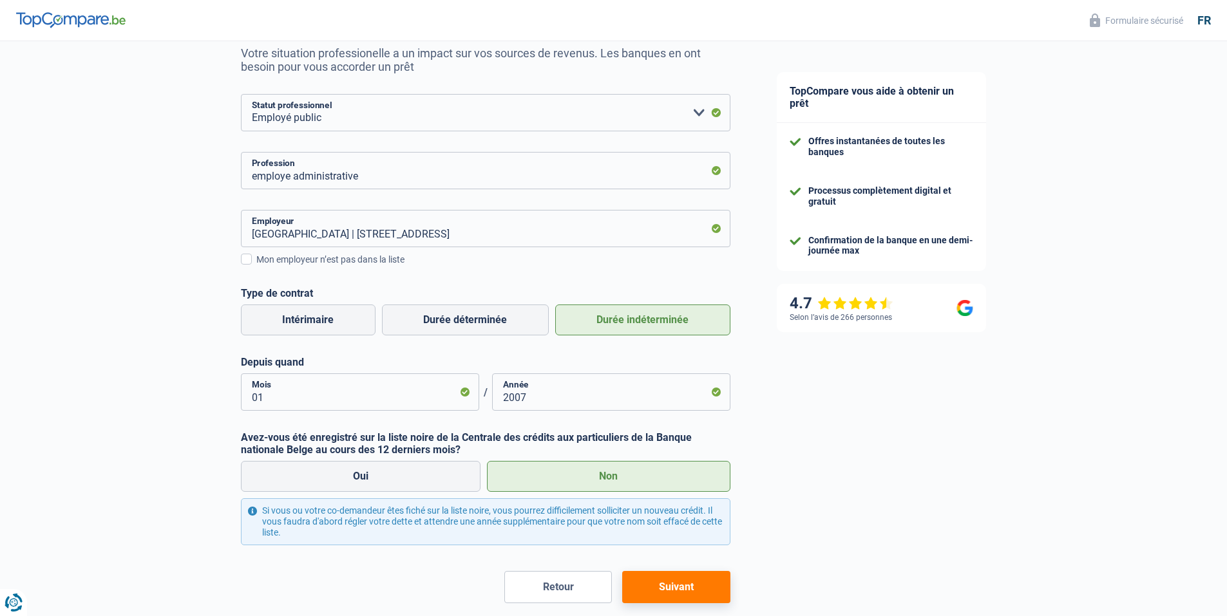
click at [692, 587] on button "Suivant" at bounding box center [676, 587] width 108 height 32
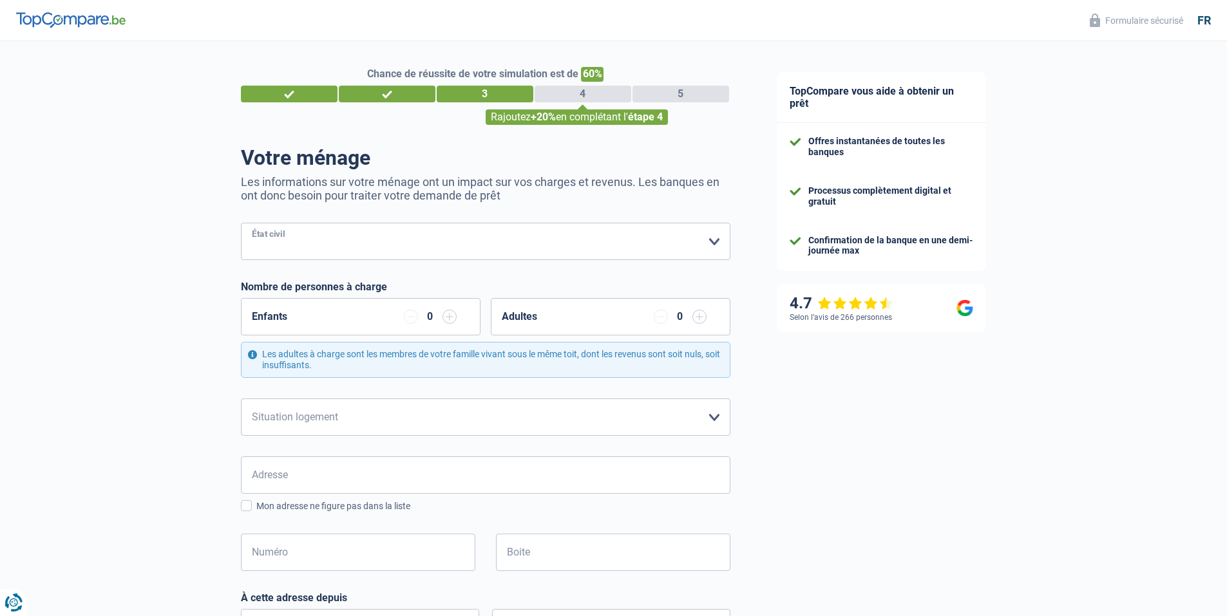
click at [359, 234] on select "[PERSON_NAME](e) Cohabitant(e) légal(e) Divorcé(e) Veuf(ve) Séparé (de fait) Ve…" at bounding box center [486, 241] width 490 height 37
select select "single"
click at [241, 224] on select "[PERSON_NAME](e) Cohabitant(e) légal(e) Divorcé(e) Veuf(ve) Séparé (de fait) Ve…" at bounding box center [486, 241] width 490 height 37
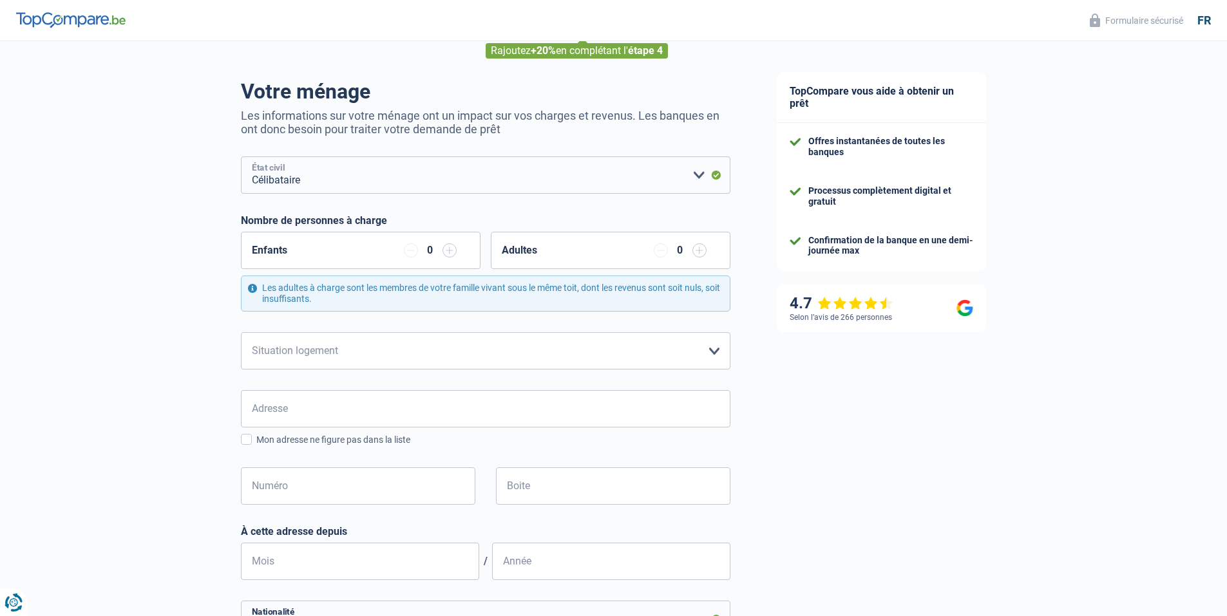
scroll to position [129, 0]
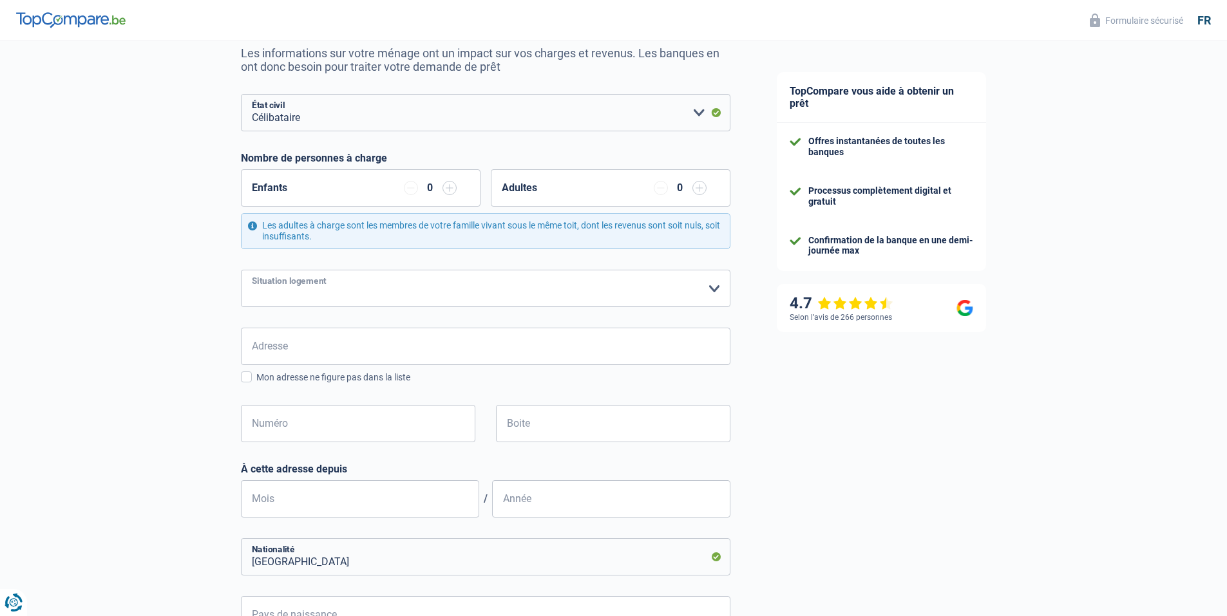
click at [348, 289] on select "Locataire Propriétaire avec prêt hypothécaire Propriétaire sans prêt hypothécai…" at bounding box center [486, 288] width 490 height 37
select select "ownerWithoutMortgage"
click at [241, 271] on select "Locataire Propriétaire avec prêt hypothécaire Propriétaire sans prêt hypothécai…" at bounding box center [486, 288] width 490 height 37
click at [280, 350] on input "Adresse" at bounding box center [486, 346] width 490 height 37
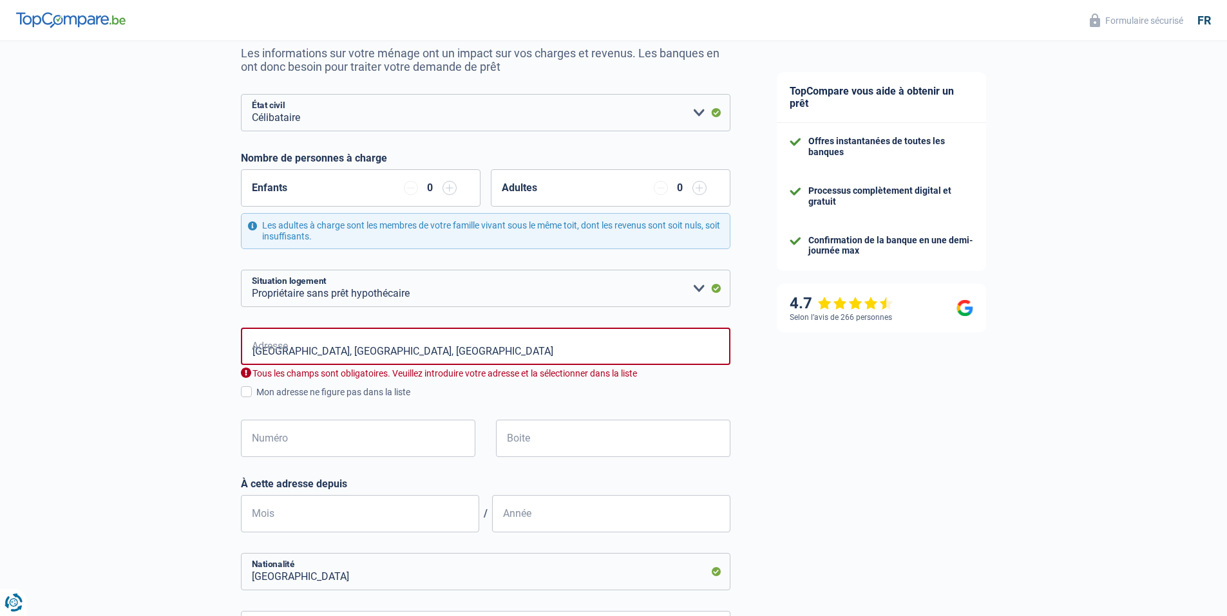
type input "[GEOGRAPHIC_DATA], 7000, [GEOGRAPHIC_DATA], [GEOGRAPHIC_DATA]"
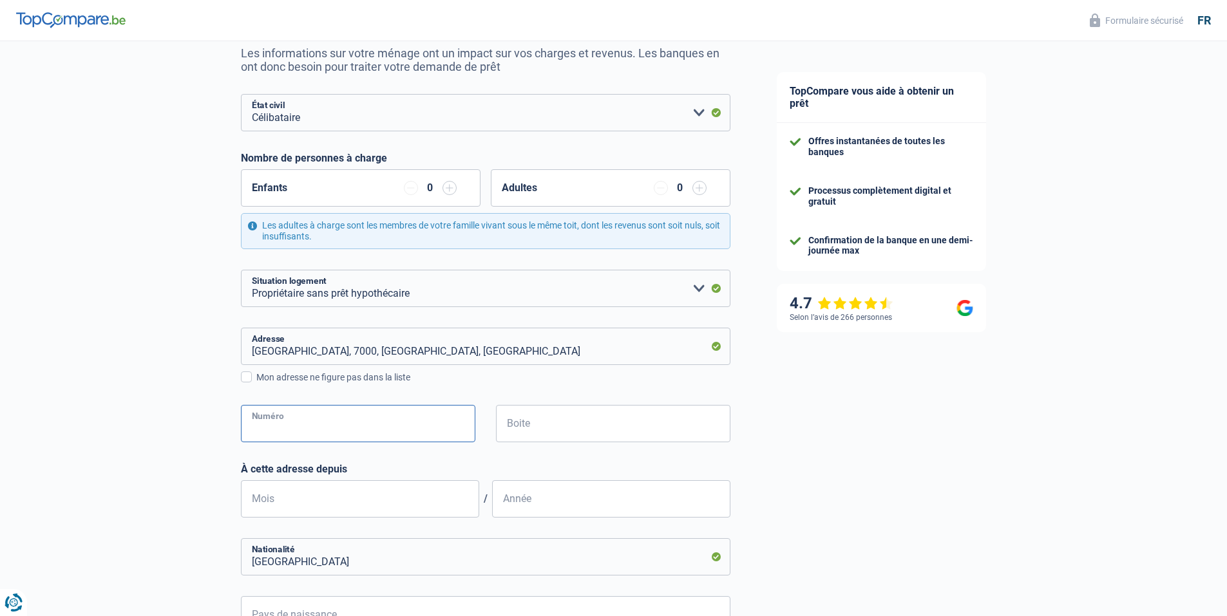
click at [312, 423] on input "Numéro" at bounding box center [358, 423] width 234 height 37
type input "5"
type input "43"
click at [301, 517] on input "Mois" at bounding box center [360, 498] width 238 height 37
drag, startPoint x: 312, startPoint y: 508, endPoint x: 219, endPoint y: 496, distance: 94.1
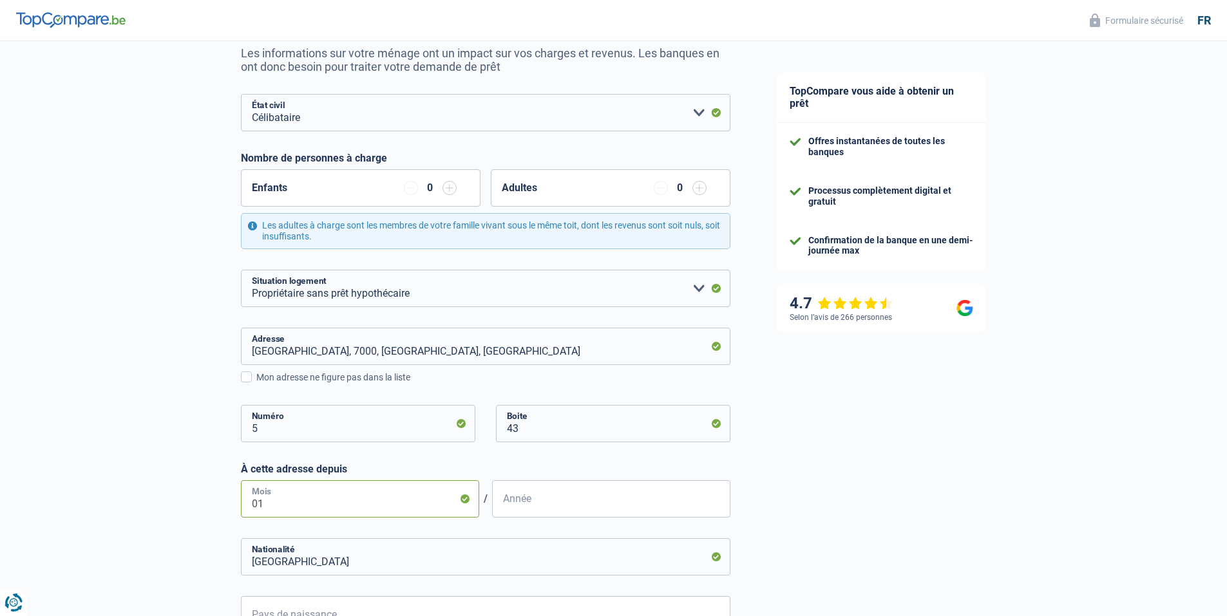
click at [219, 496] on div "Chance de réussite de votre simulation est de 60% 1 2 3 4 5 Rajoutez +20% en co…" at bounding box center [377, 393] width 754 height 972
drag, startPoint x: 281, startPoint y: 504, endPoint x: 241, endPoint y: 504, distance: 40.6
click at [241, 504] on input "12" at bounding box center [360, 498] width 238 height 37
type input "12"
click at [546, 502] on input "Année" at bounding box center [611, 498] width 238 height 37
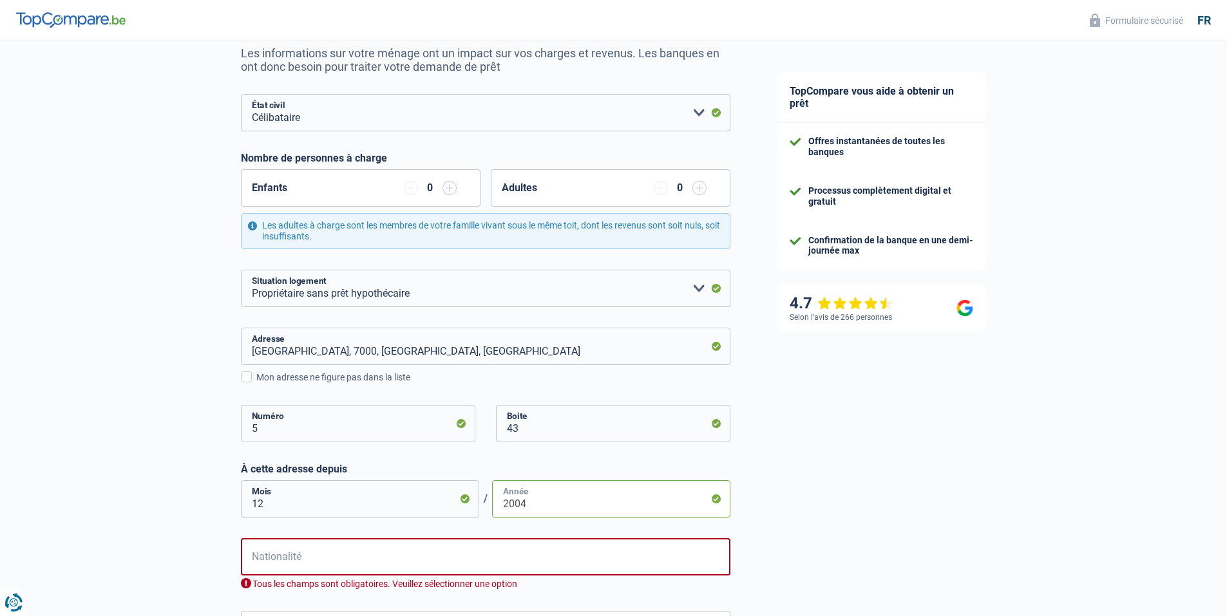
scroll to position [411, 0]
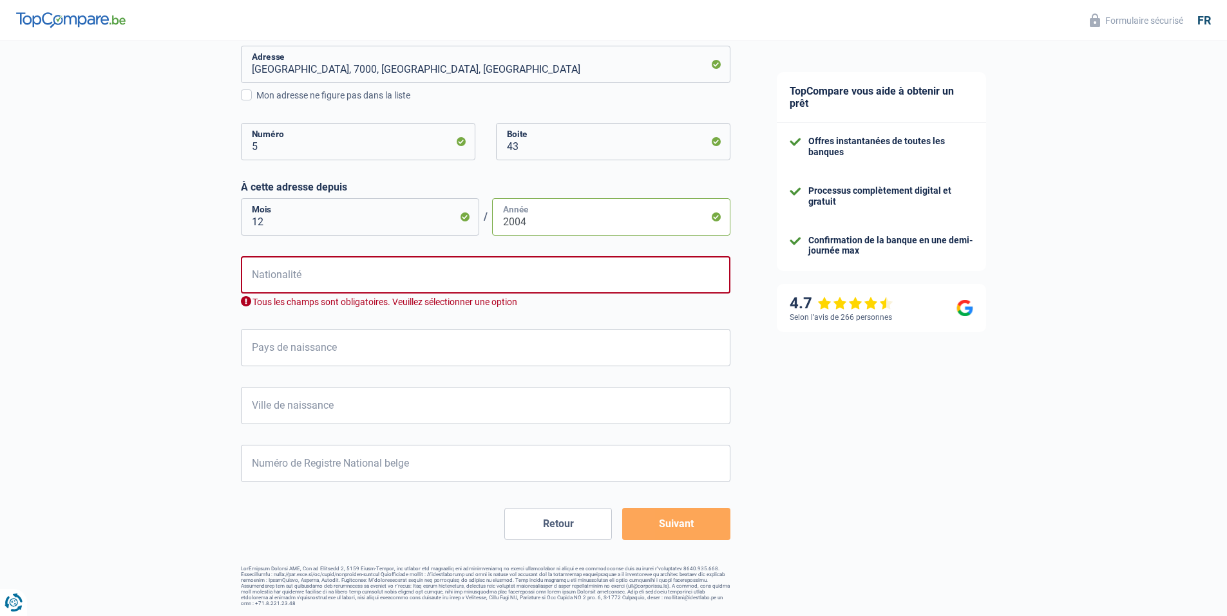
type input "2004"
click at [286, 268] on input "Nationalité" at bounding box center [486, 274] width 490 height 37
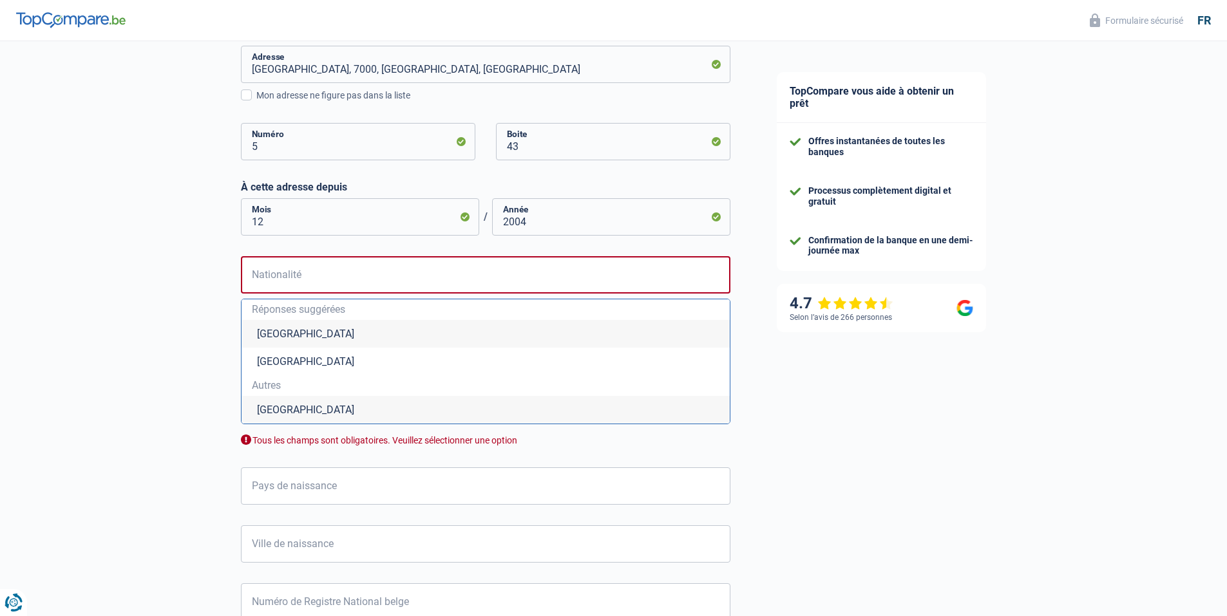
click at [294, 323] on li "[GEOGRAPHIC_DATA]" at bounding box center [486, 334] width 488 height 28
type input "[GEOGRAPHIC_DATA]"
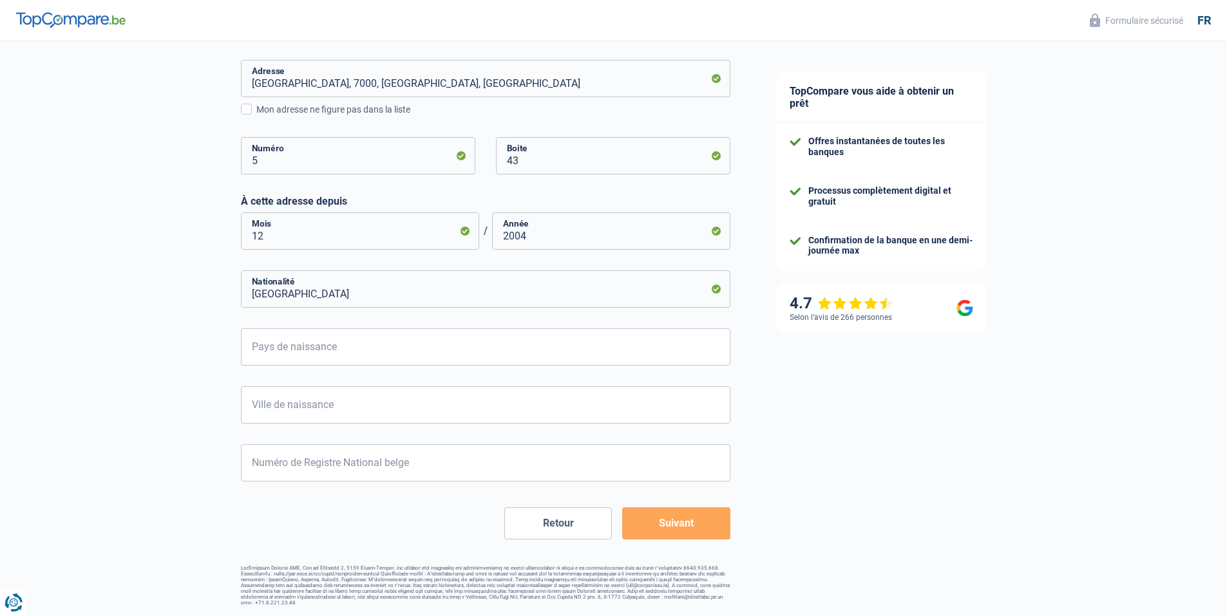
scroll to position [396, 0]
click at [331, 348] on input "Pays de naissance" at bounding box center [486, 347] width 490 height 37
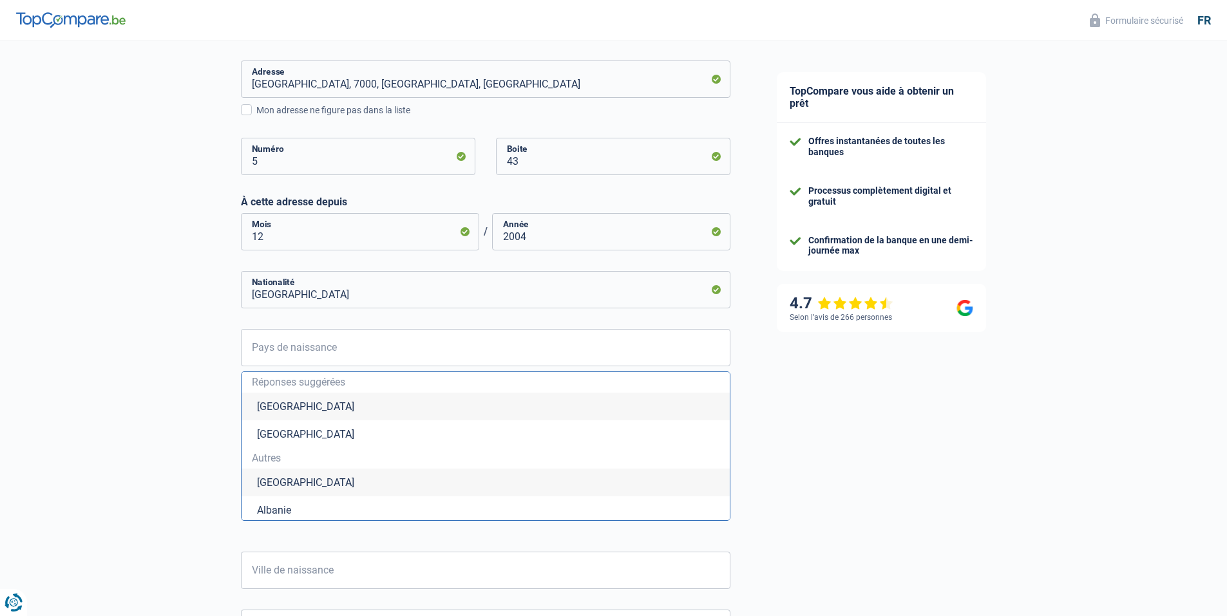
click at [285, 410] on li "[GEOGRAPHIC_DATA]" at bounding box center [486, 407] width 488 height 28
type input "[GEOGRAPHIC_DATA]"
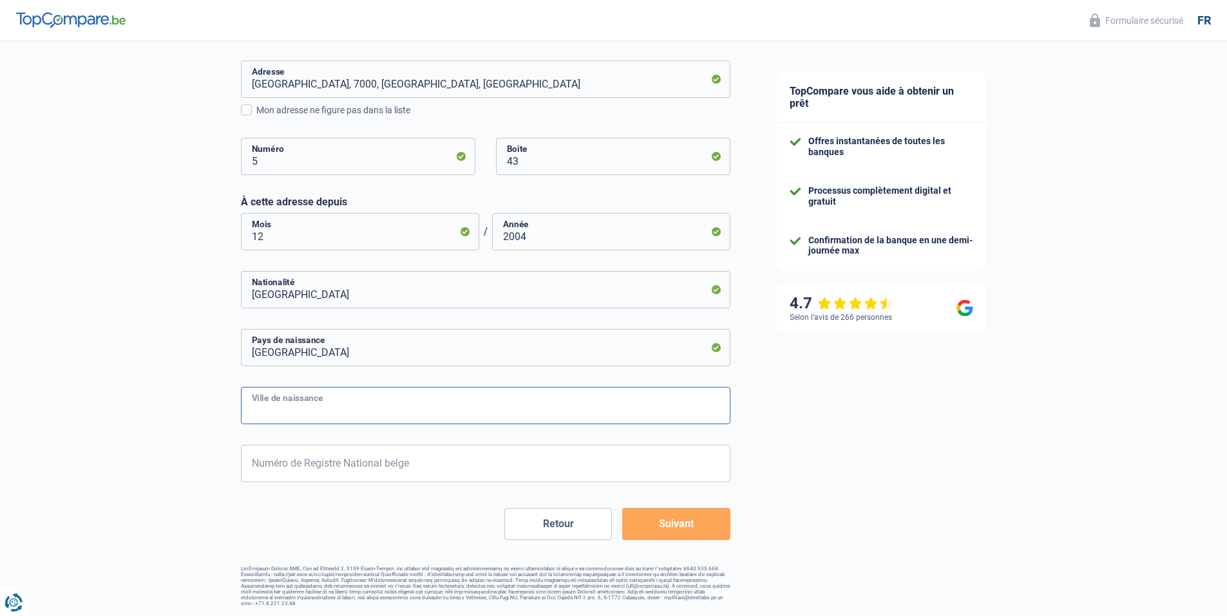
click at [304, 411] on input "Ville de naissance" at bounding box center [486, 405] width 490 height 37
type input "binche"
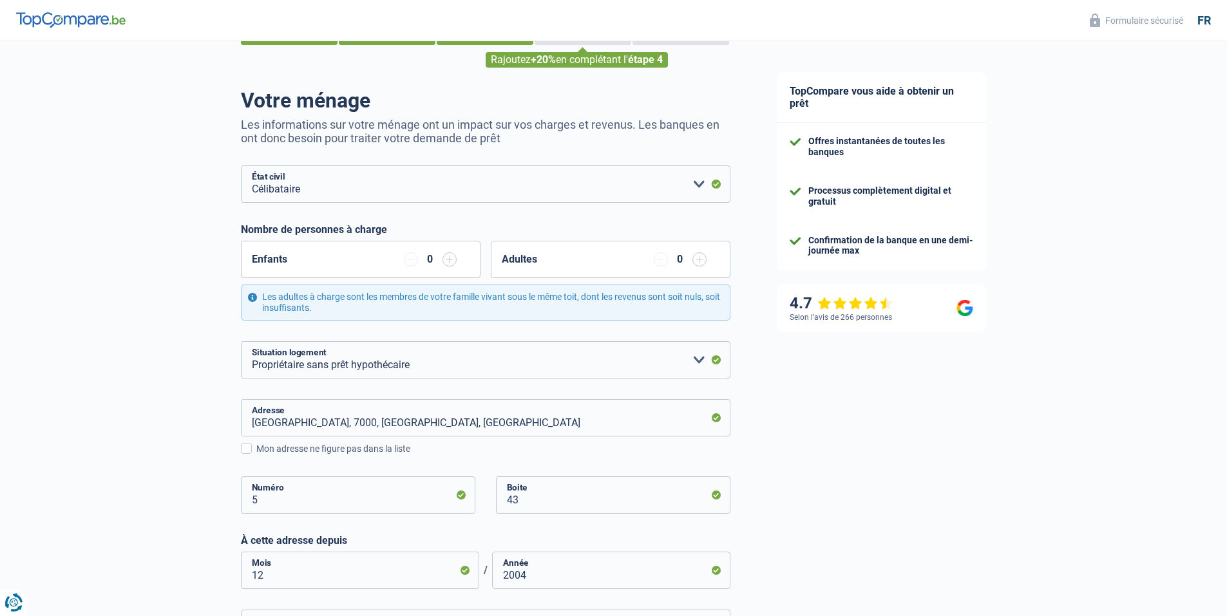
scroll to position [129, 0]
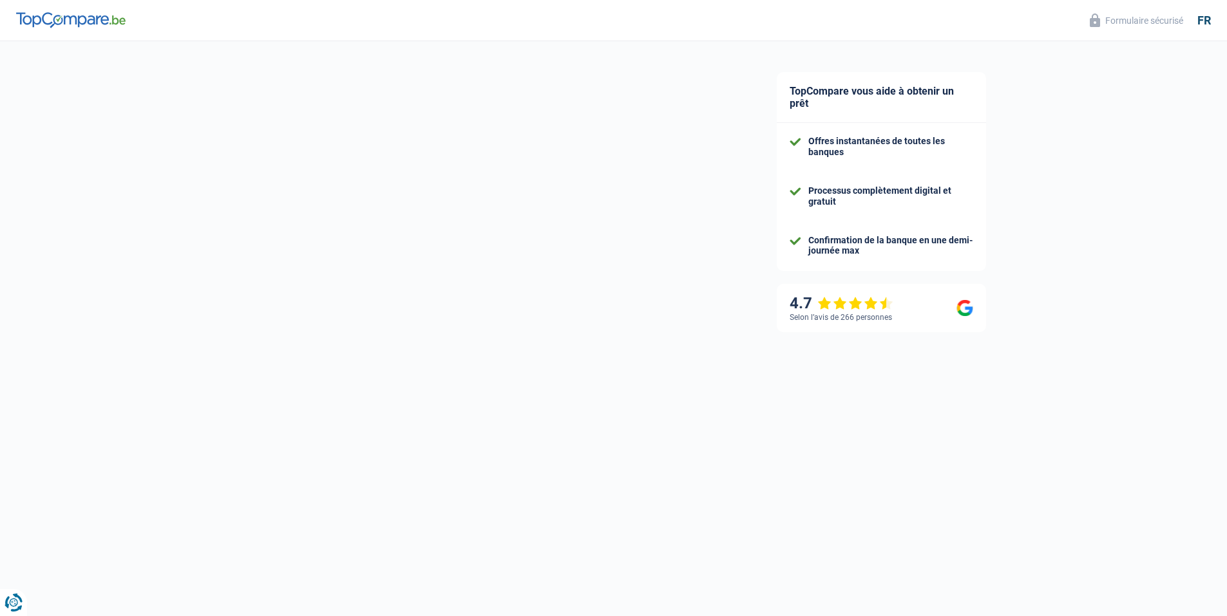
scroll to position [66, 0]
select select "publicEmployee"
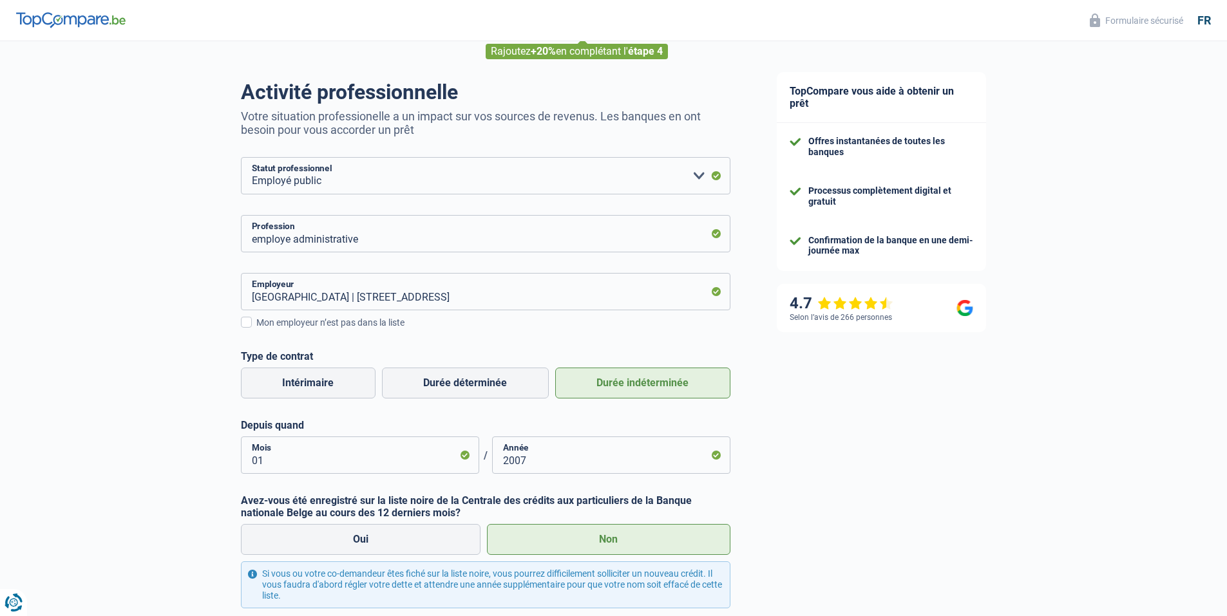
scroll to position [0, 0]
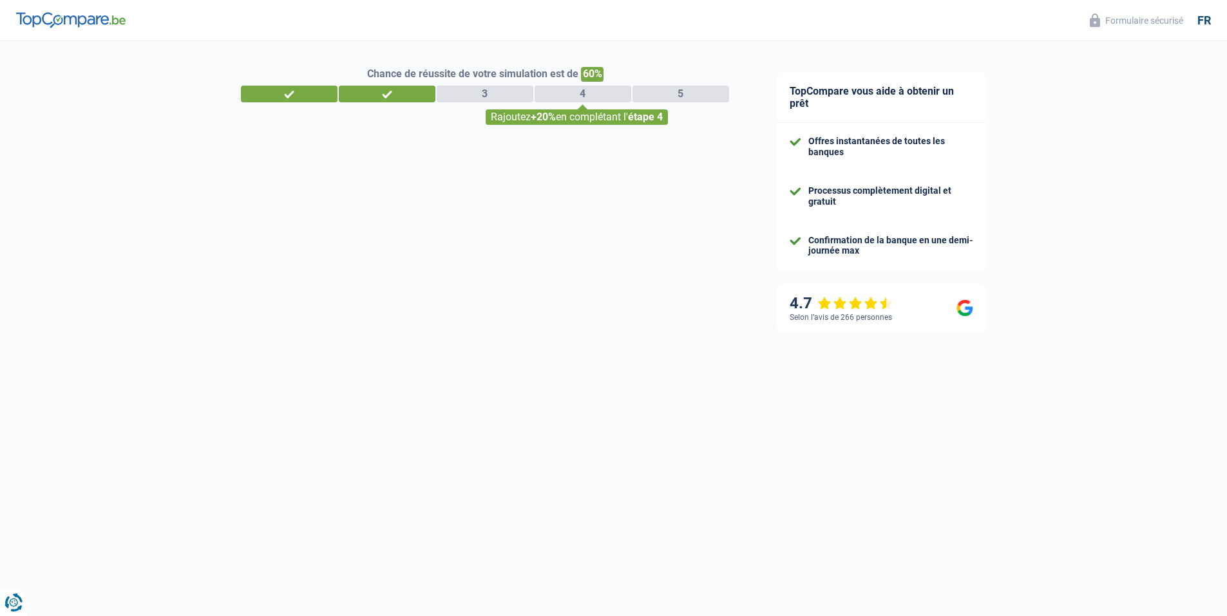
select select "32"
